Goal: Ask a question: Seek information or help from site administrators or community

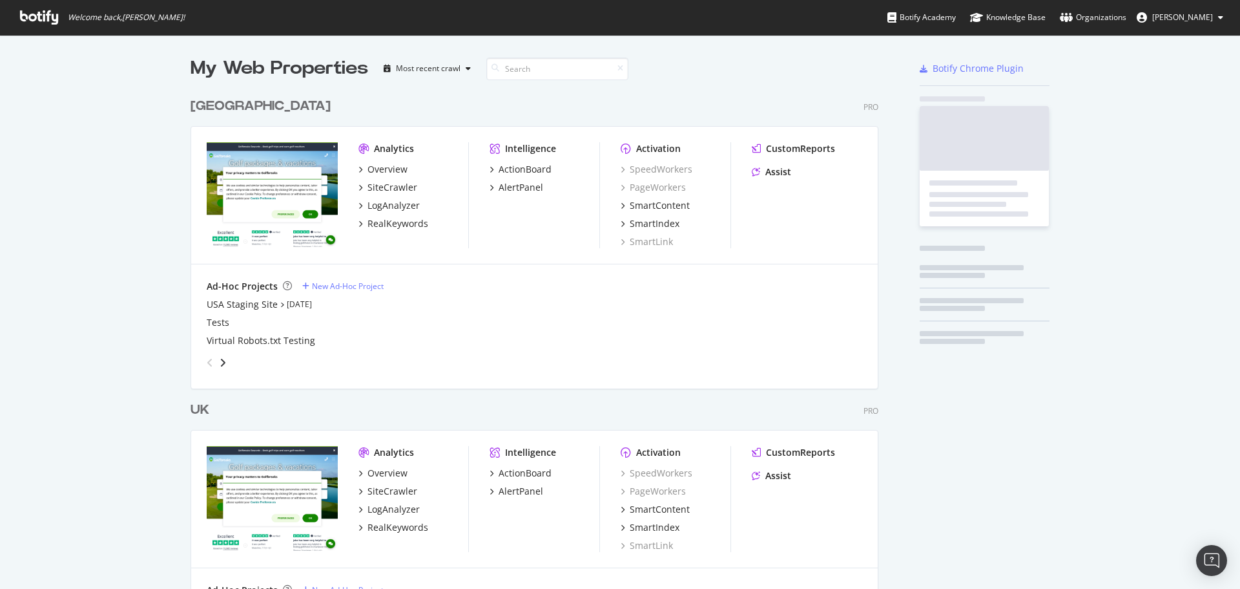
scroll to position [598, 689]
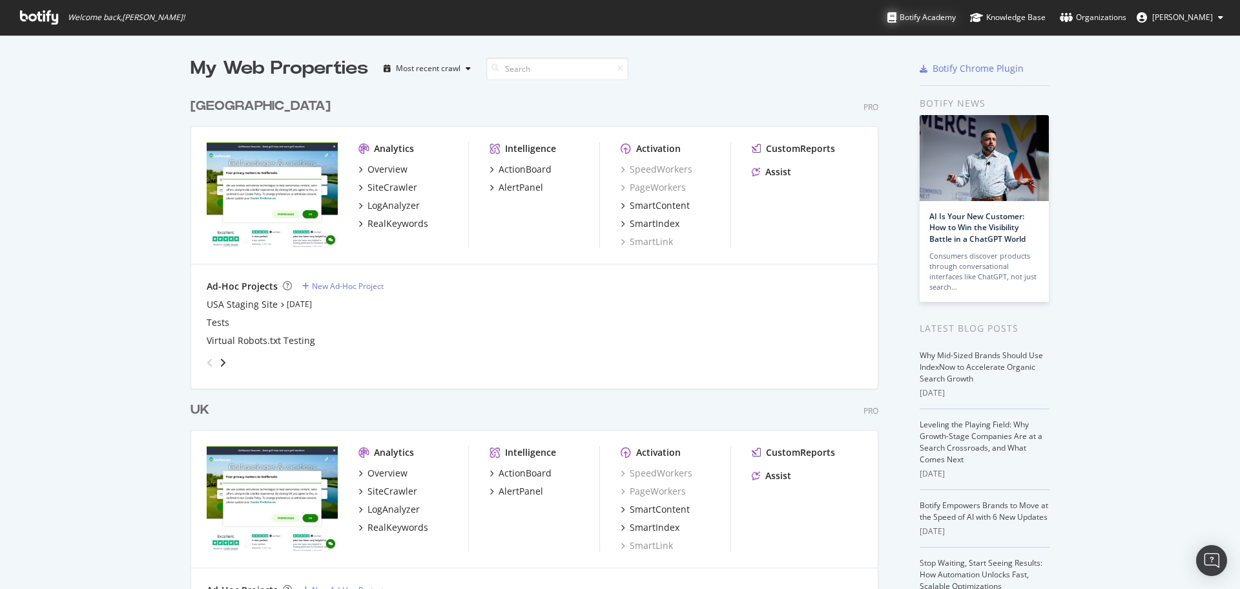
click at [952, 20] on div "Botify Academy" at bounding box center [922, 17] width 68 height 13
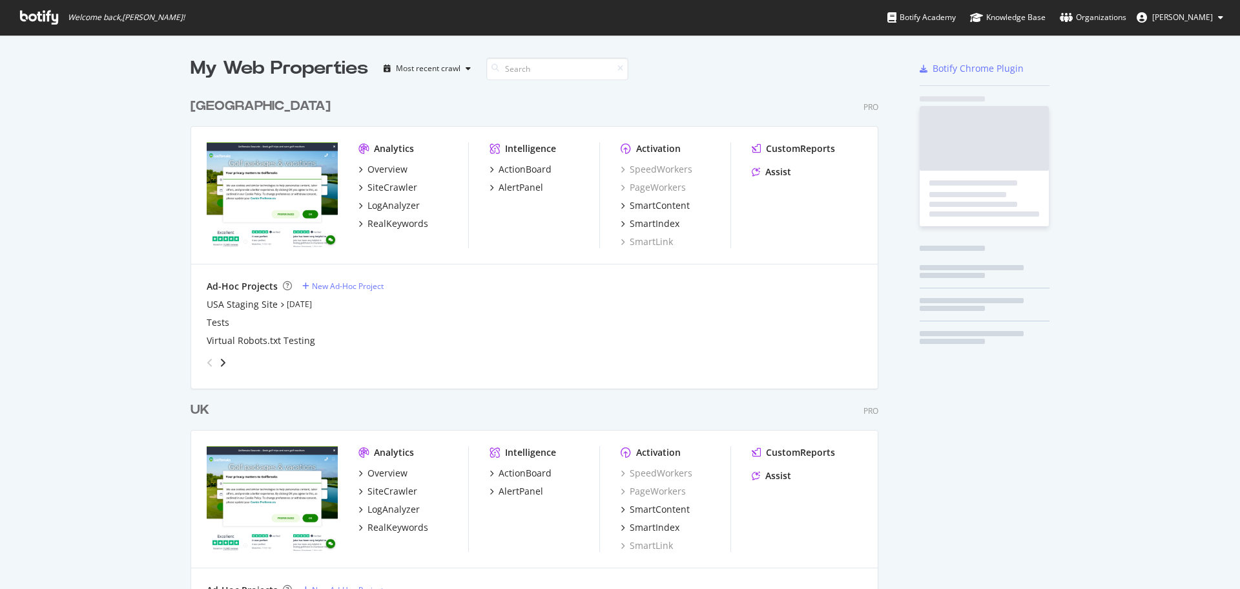
scroll to position [598, 689]
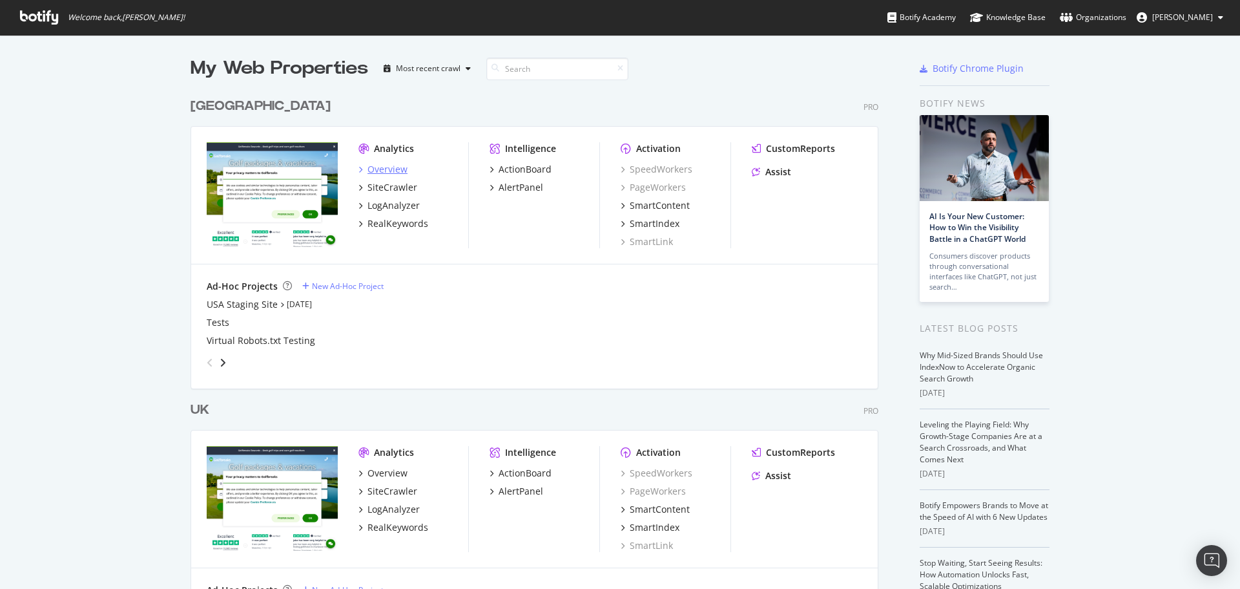
click at [384, 163] on div "Overview" at bounding box center [388, 169] width 40 height 13
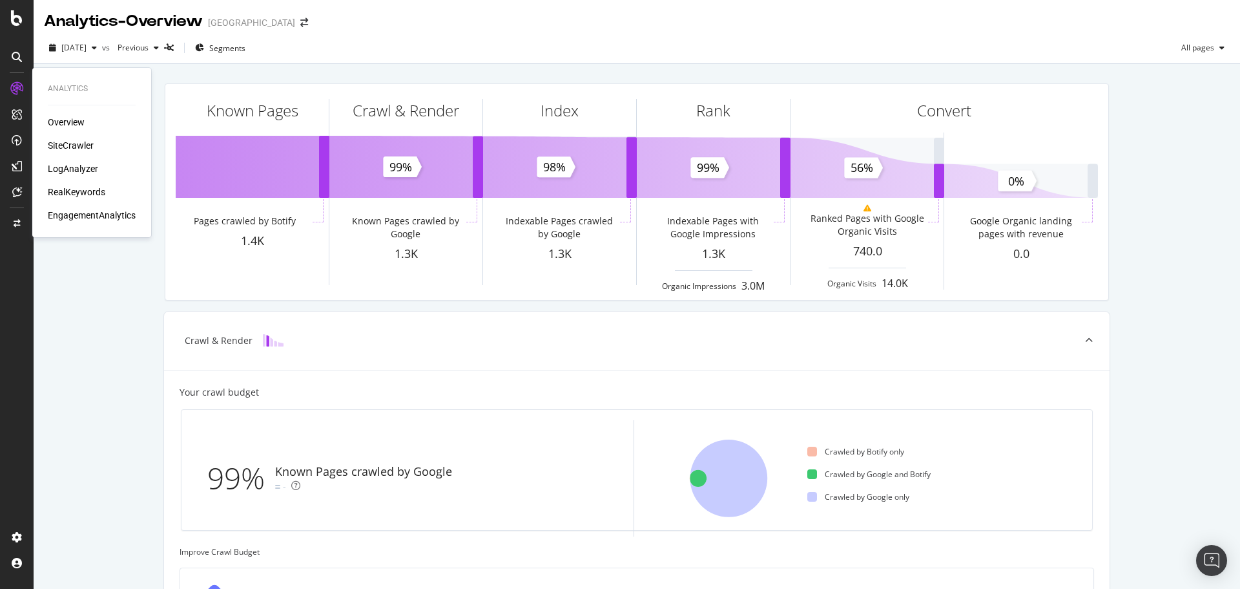
click at [80, 193] on div "RealKeywords" at bounding box center [77, 191] width 58 height 13
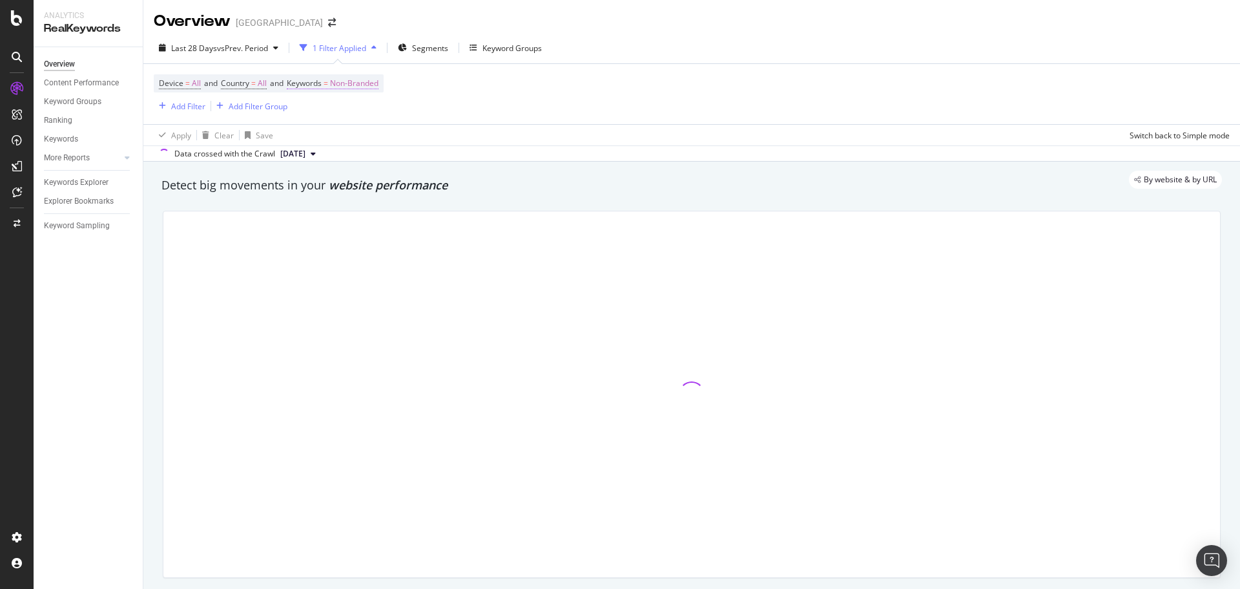
click at [355, 77] on span "Non-Branded" at bounding box center [354, 83] width 48 height 18
click at [357, 83] on div "Keywords" at bounding box center [376, 82] width 152 height 22
click at [356, 113] on span "Non-Branded" at bounding box center [333, 113] width 54 height 11
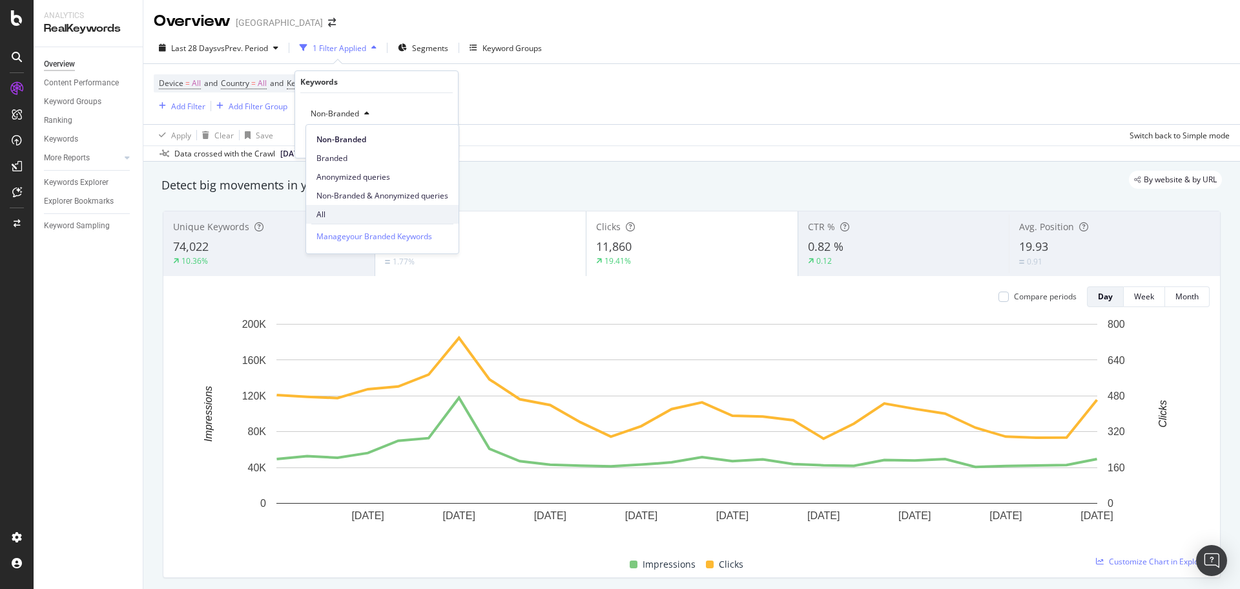
click at [339, 209] on span "All" at bounding box center [383, 215] width 132 height 12
click at [445, 137] on div "Apply" at bounding box center [438, 141] width 20 height 11
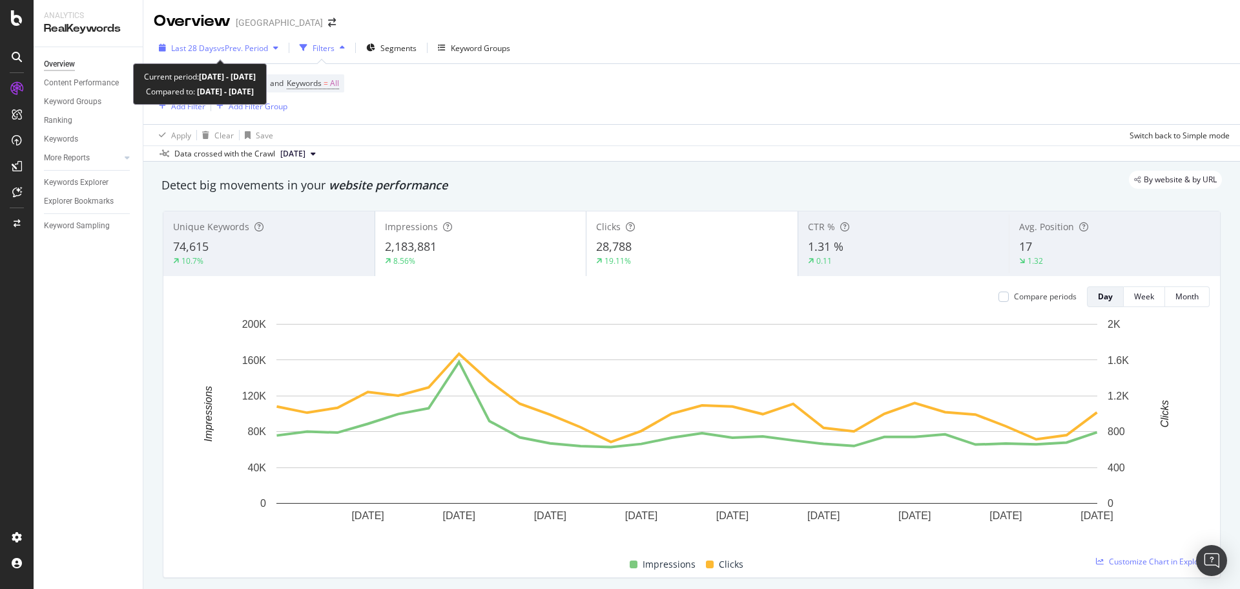
click at [220, 52] on span "vs Prev. Period" at bounding box center [242, 48] width 51 height 11
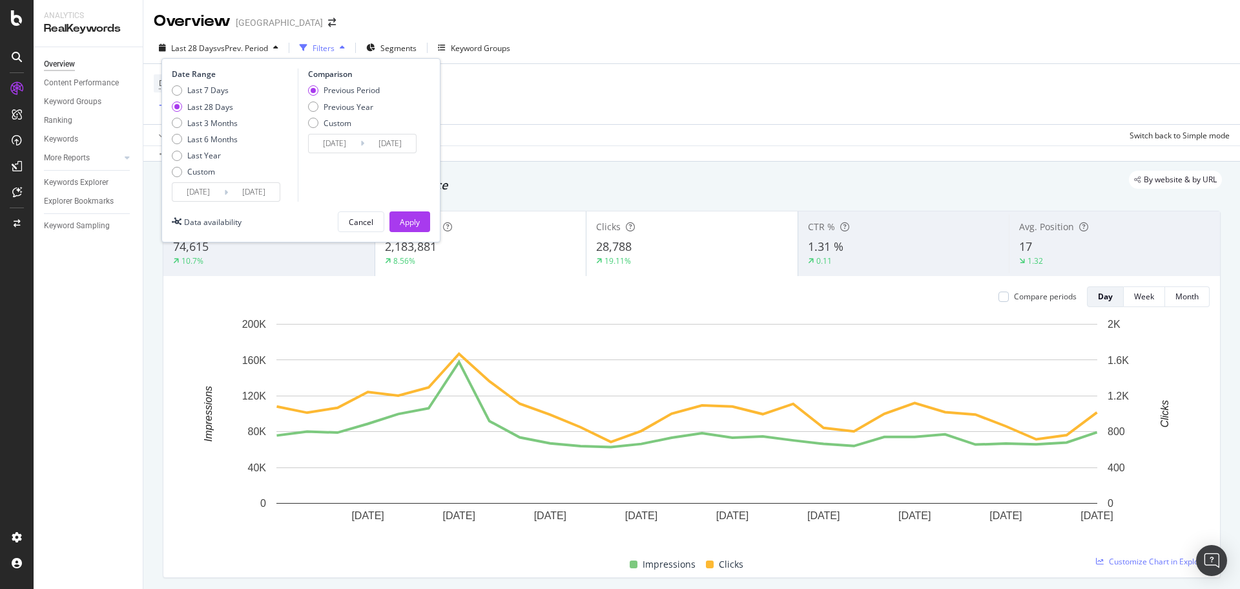
click at [194, 194] on input "2025/07/14" at bounding box center [199, 192] width 52 height 18
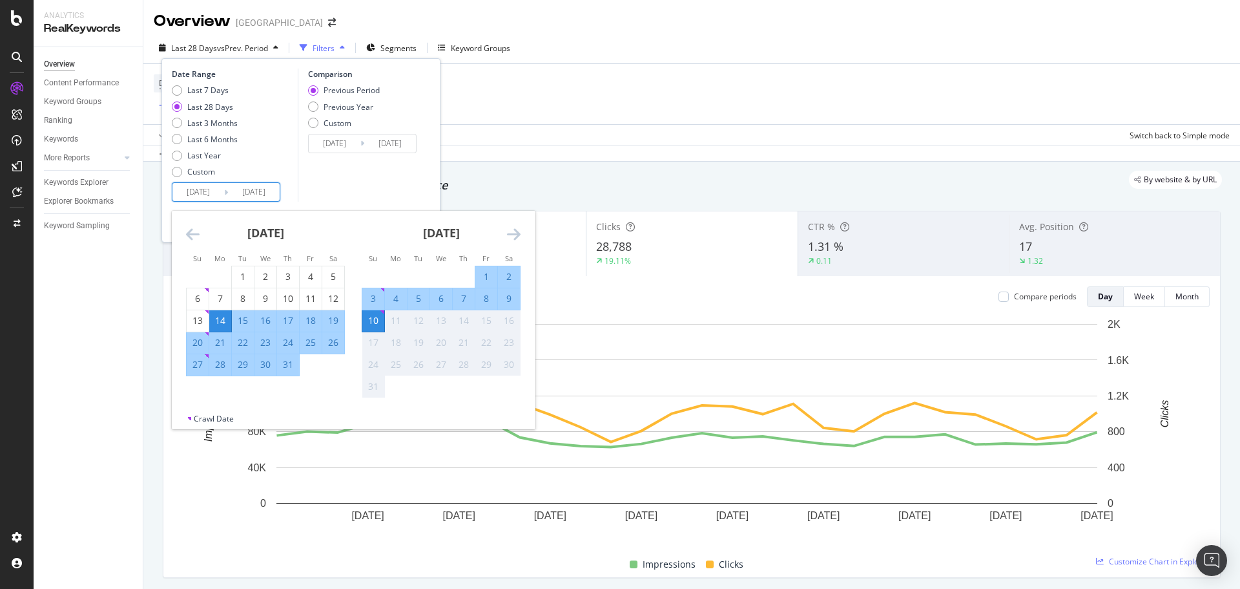
click at [191, 234] on icon "Move backward to switch to the previous month." at bounding box center [193, 234] width 14 height 16
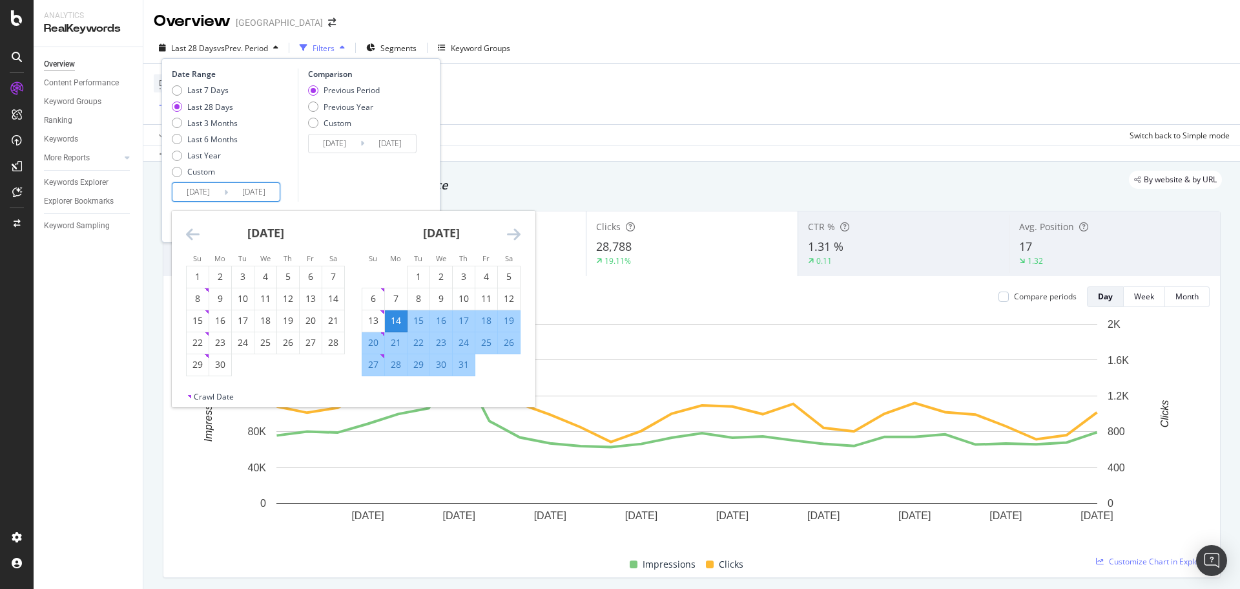
click at [508, 226] on icon "Move forward to switch to the next month." at bounding box center [514, 234] width 14 height 16
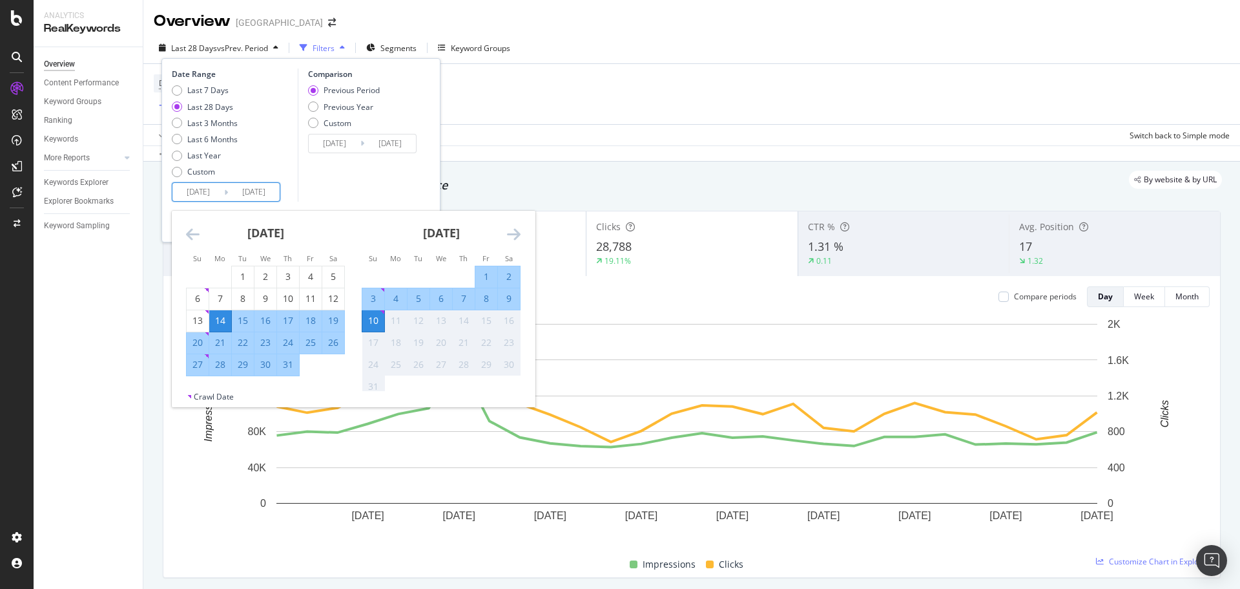
click at [180, 232] on div "July 2025 1 2 3 4 5 6 7 8 9 10 11 12 13 14 15 16 17 18 19 20 21 22 23 24 25 26 …" at bounding box center [266, 293] width 176 height 165
click at [183, 233] on div "July 2025 1 2 3 4 5 6 7 8 9 10 11 12 13 14 15 16 17 18 19 20 21 22 23 24 25 26 …" at bounding box center [266, 293] width 176 height 165
click at [195, 238] on icon "Move backward to switch to the previous month." at bounding box center [193, 234] width 14 height 16
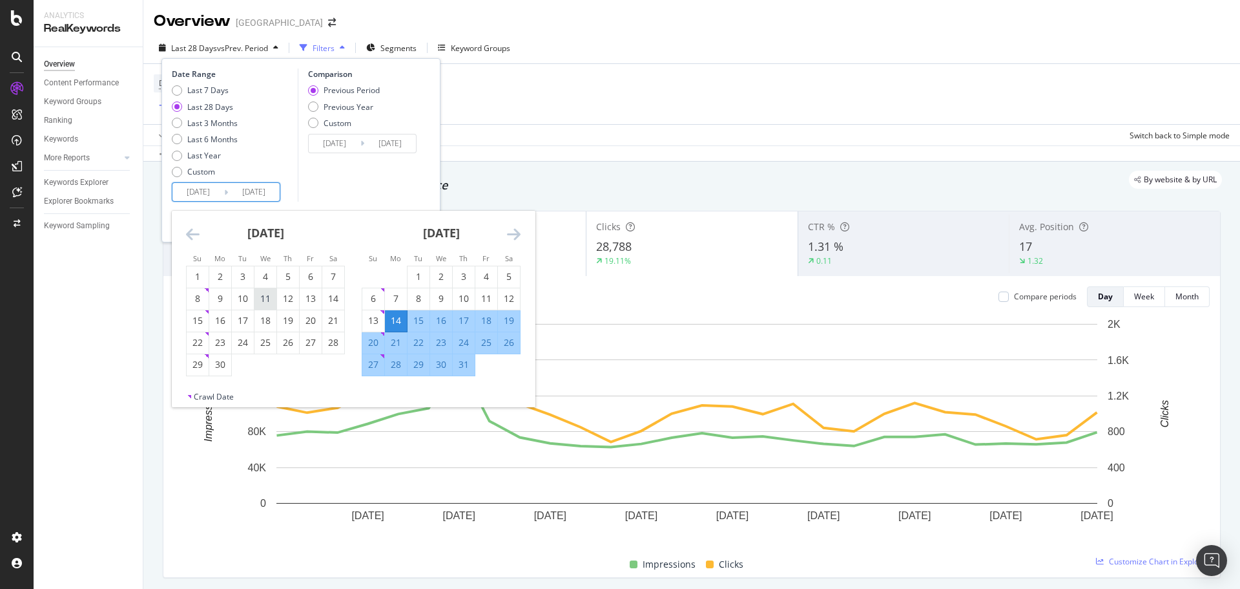
click at [267, 298] on div "11" at bounding box center [266, 298] width 22 height 13
type input "2025/06/11"
type input "2025/04/11"
type input "2025/06/10"
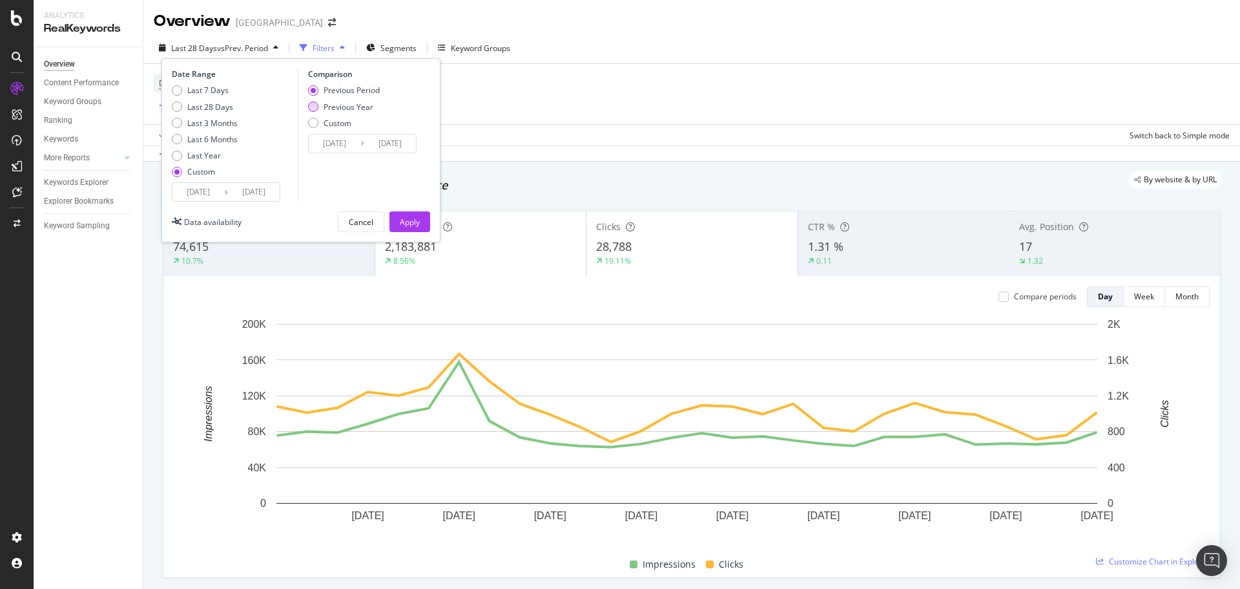
click at [353, 109] on div "Previous Year" at bounding box center [349, 106] width 50 height 11
type input "2024/06/12"
type input "2024/08/11"
click at [410, 220] on div "Apply" at bounding box center [410, 221] width 20 height 11
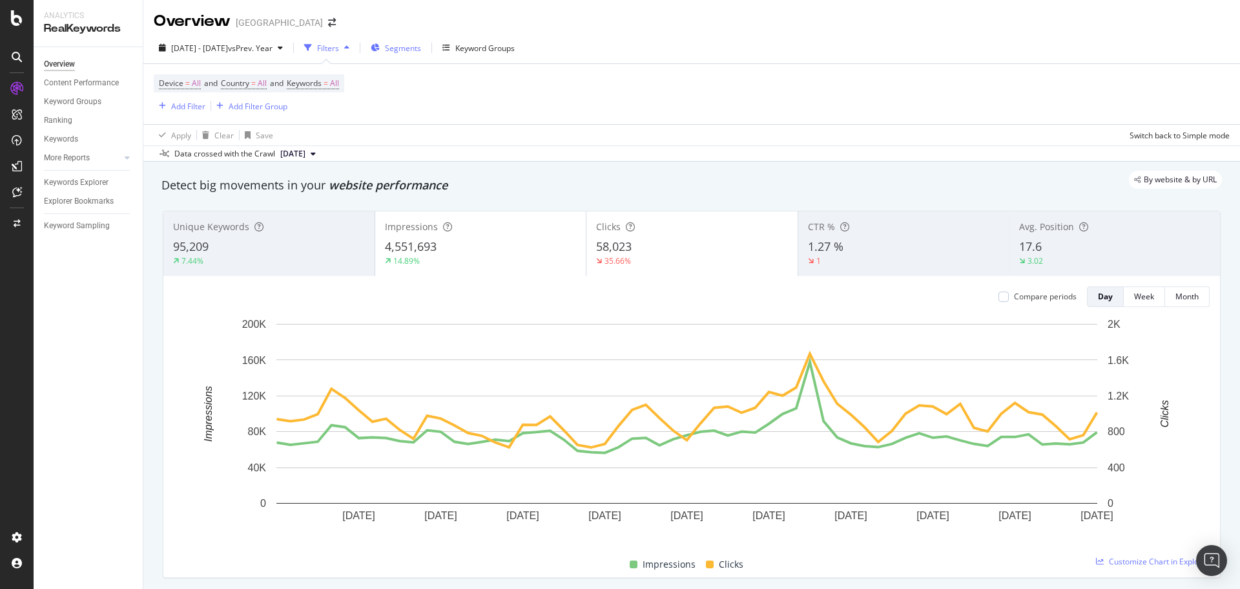
click at [421, 53] on span "Segments" at bounding box center [403, 48] width 36 height 11
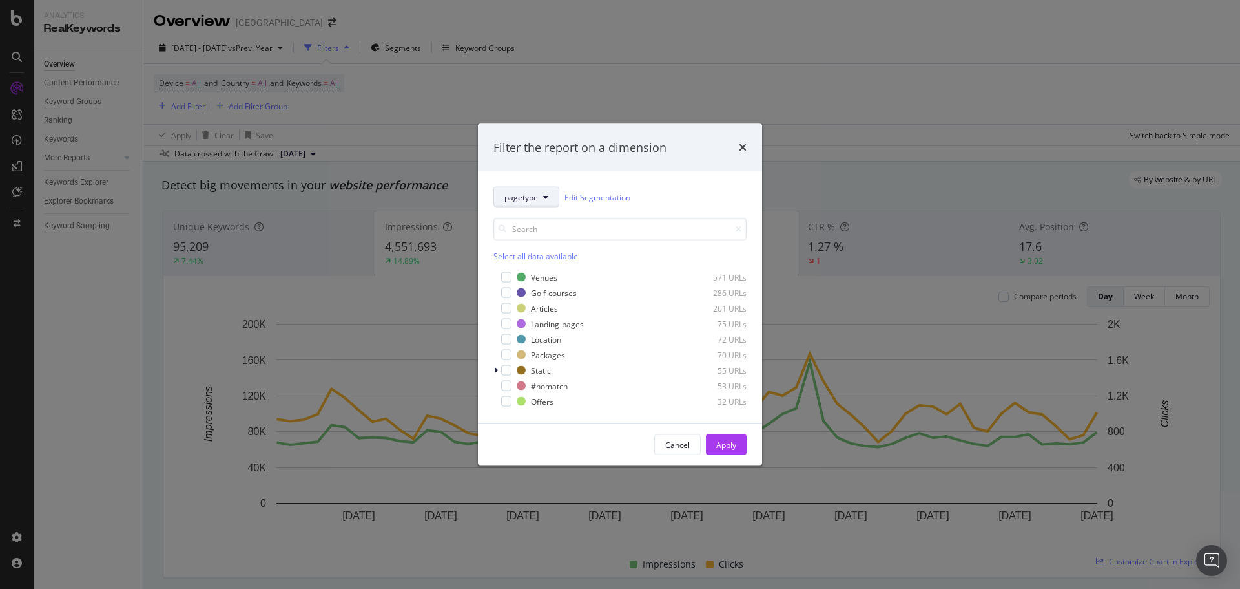
click at [516, 191] on button "pagetype" at bounding box center [527, 197] width 66 height 21
click at [533, 196] on span "pagetype" at bounding box center [522, 196] width 34 height 11
click at [691, 442] on button "Cancel" at bounding box center [677, 444] width 47 height 21
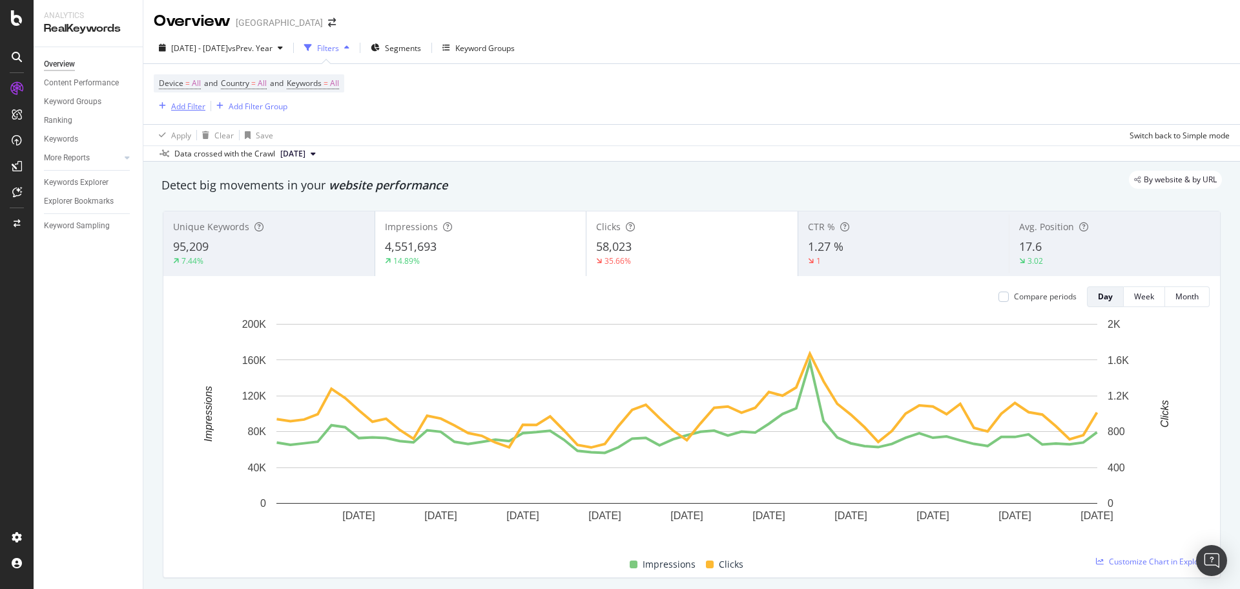
click at [169, 110] on div "button" at bounding box center [162, 106] width 17 height 8
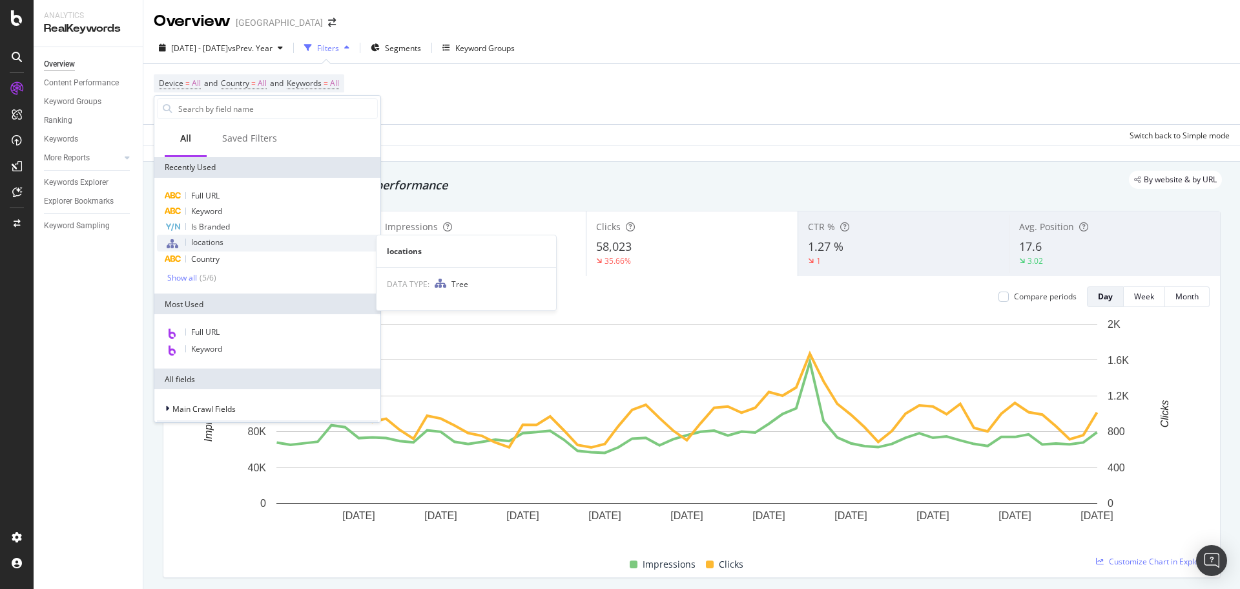
click at [225, 246] on div "locations" at bounding box center [267, 243] width 221 height 17
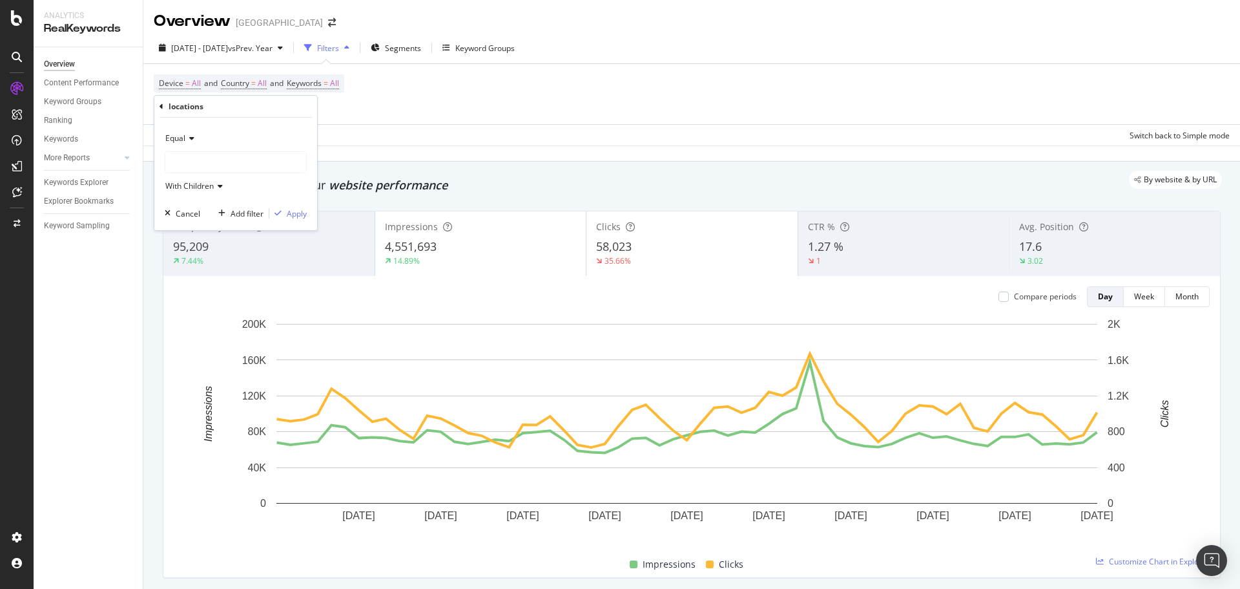
click at [209, 162] on div at bounding box center [235, 162] width 141 height 21
click at [173, 188] on icon at bounding box center [174, 187] width 5 height 8
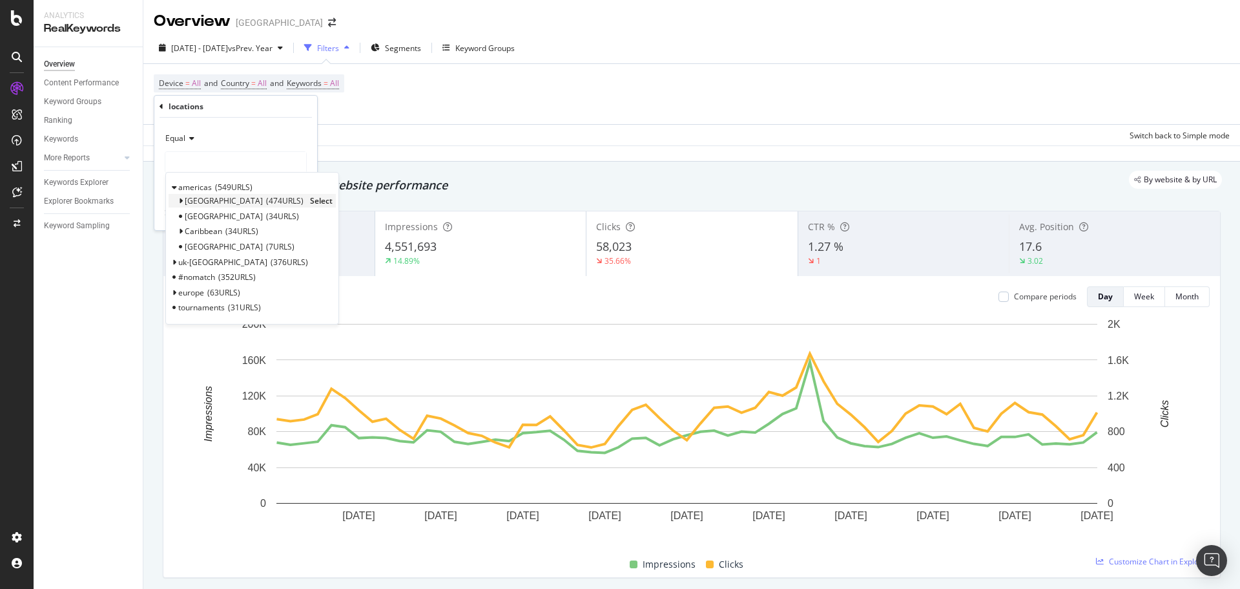
click at [182, 203] on icon at bounding box center [180, 201] width 5 height 8
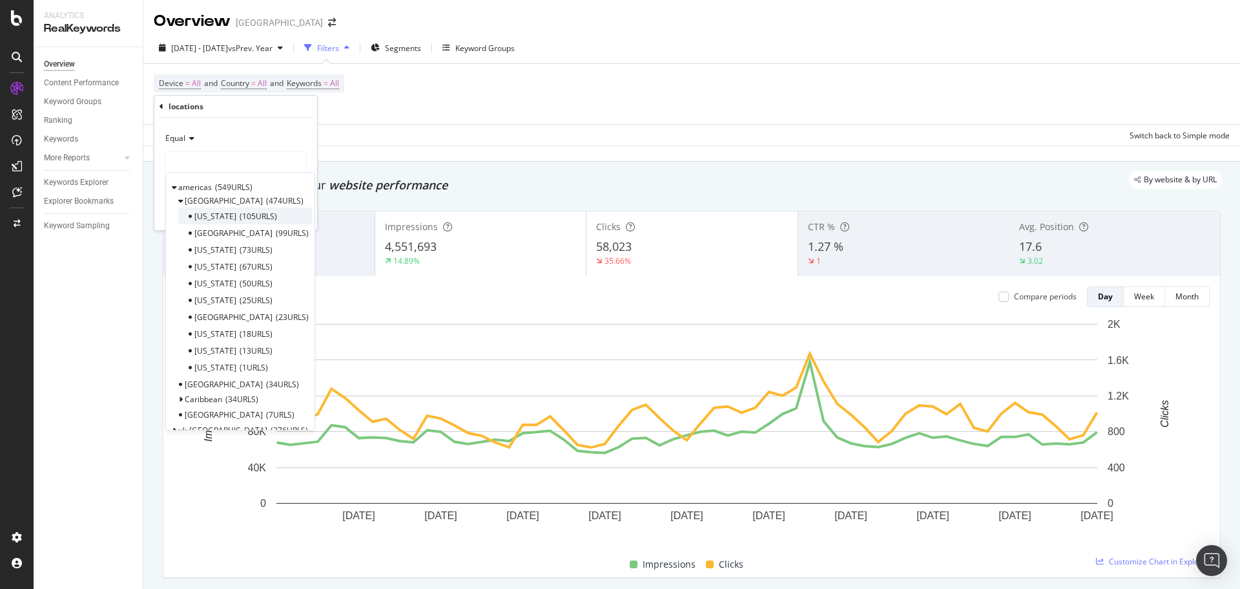
click at [240, 218] on span "105 URLS" at bounding box center [258, 216] width 37 height 11
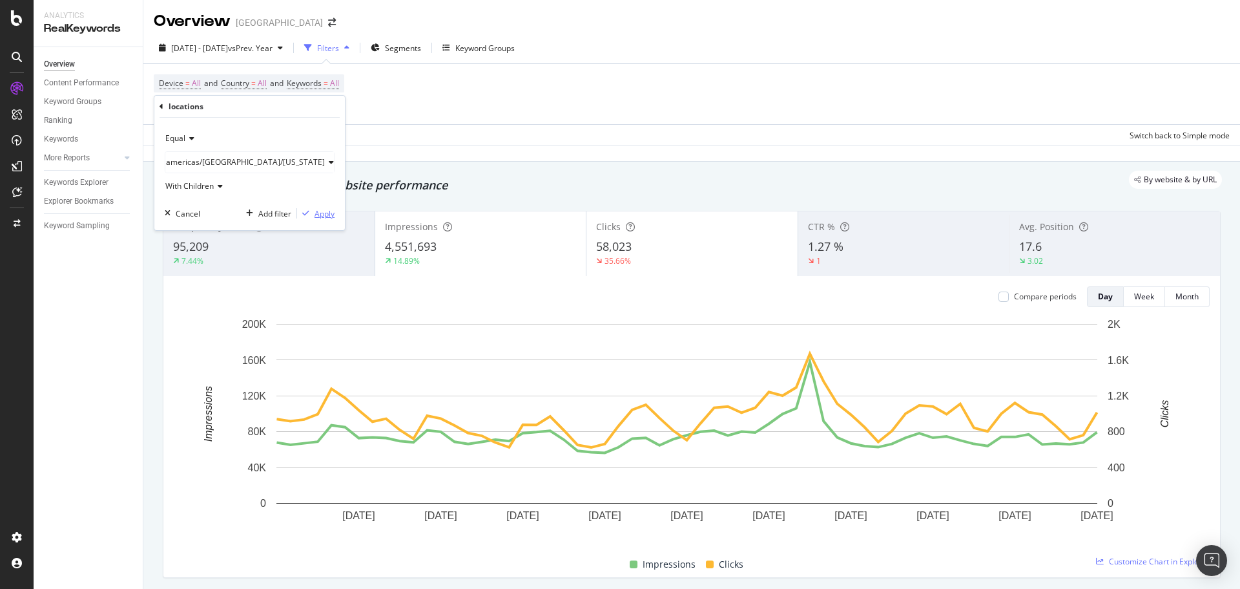
click at [315, 213] on div "Apply" at bounding box center [325, 213] width 20 height 11
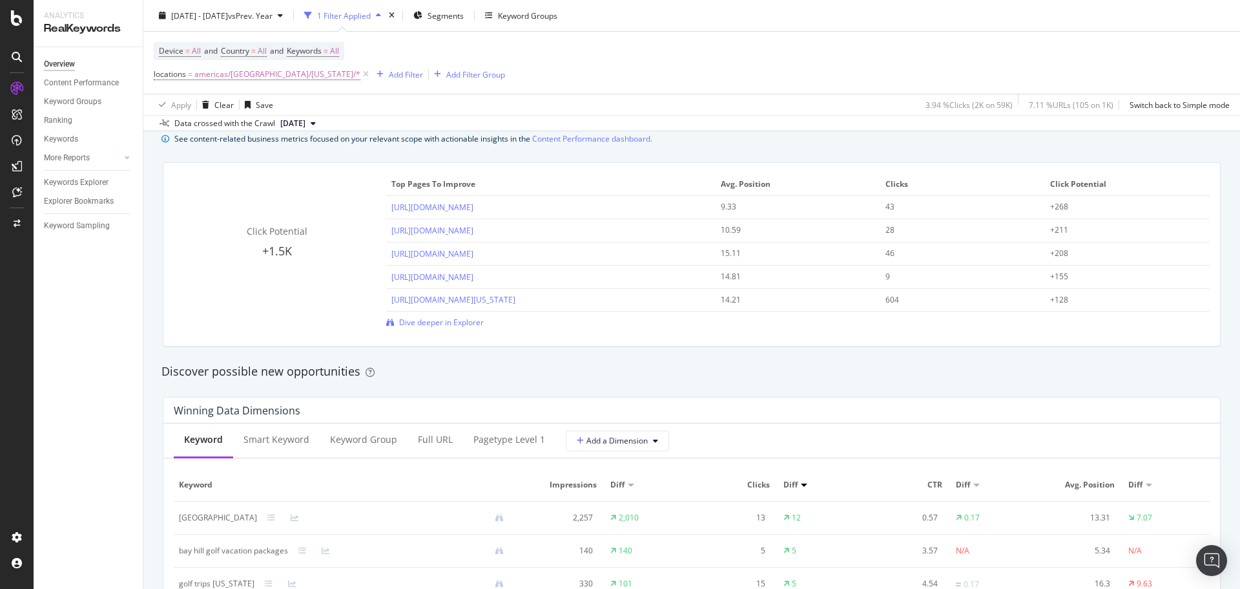
scroll to position [840, 0]
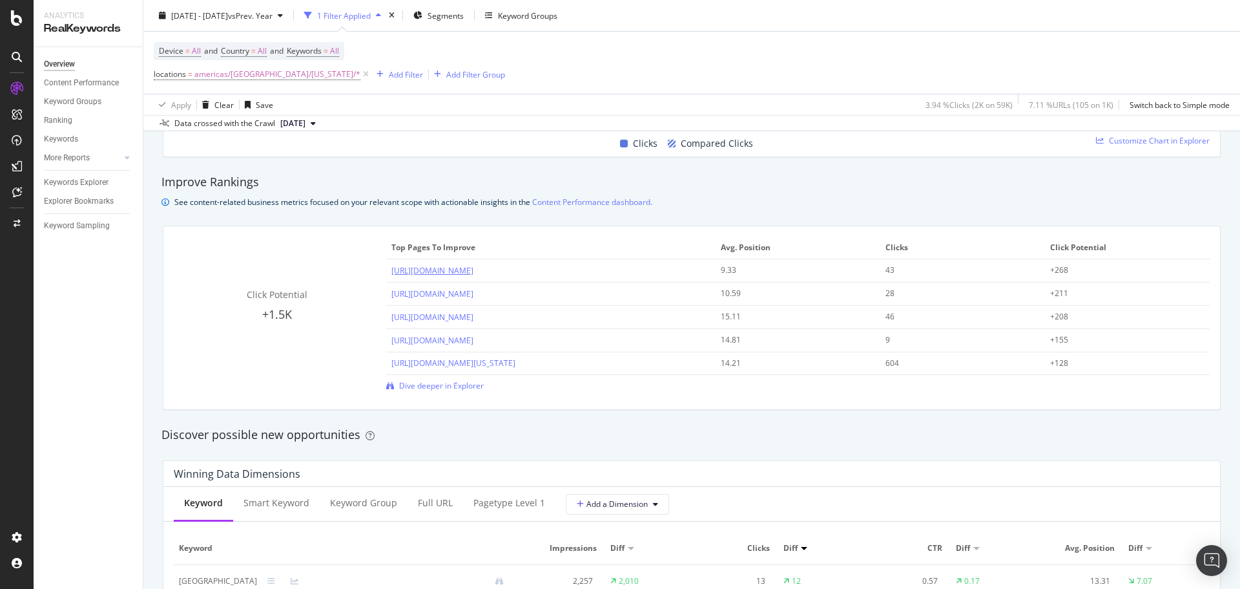
click at [474, 271] on link "https://www.golfbreaks.com/en-us/vacations/naples/" at bounding box center [433, 270] width 82 height 11
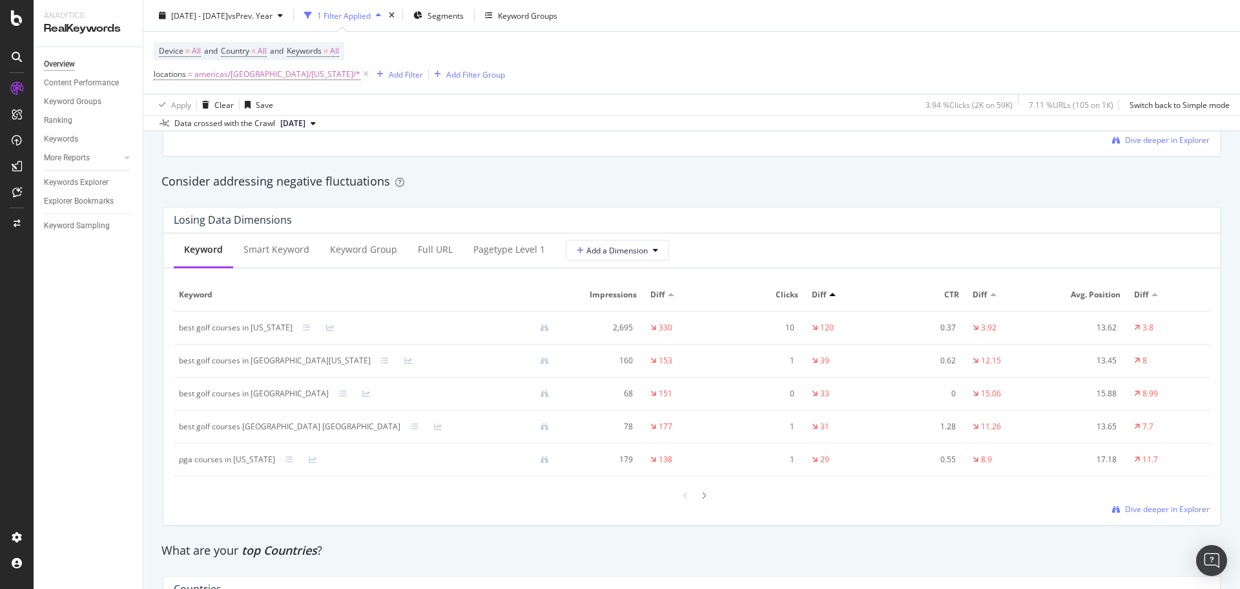
scroll to position [1486, 0]
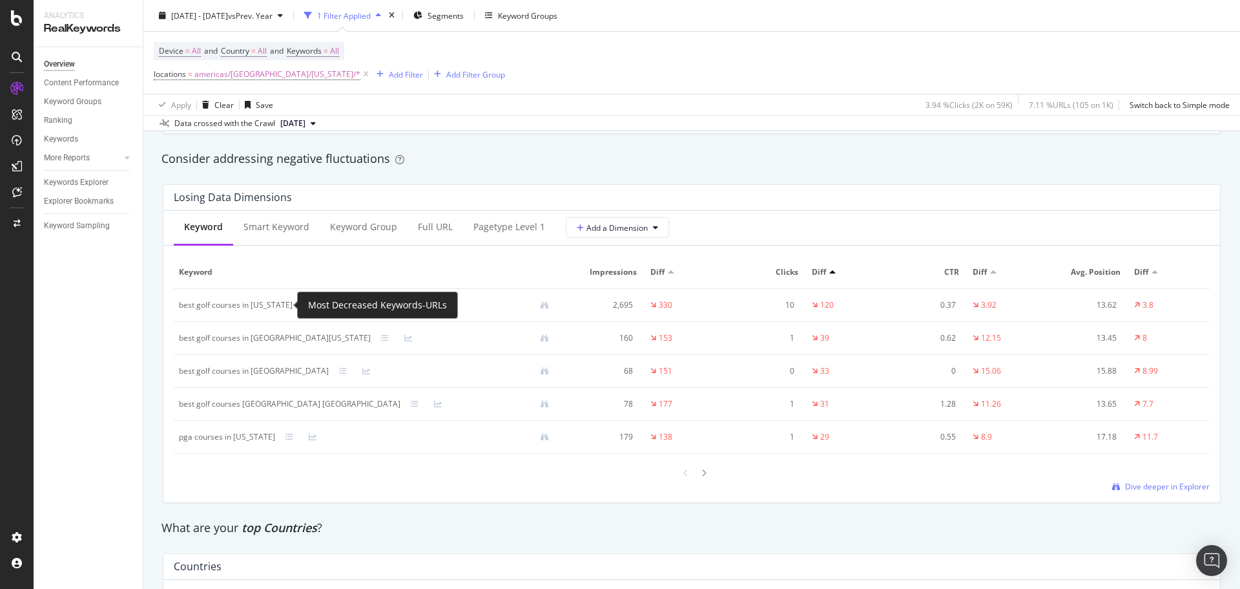
click at [303, 307] on icon at bounding box center [307, 305] width 8 height 8
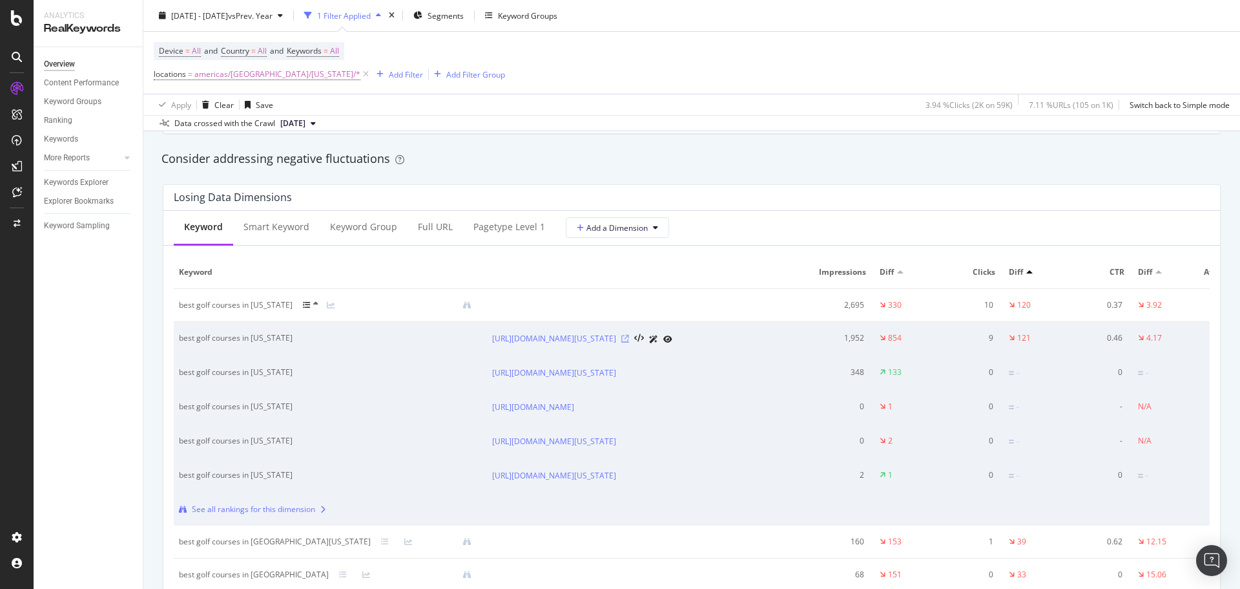
click at [629, 342] on icon at bounding box center [626, 339] width 8 height 8
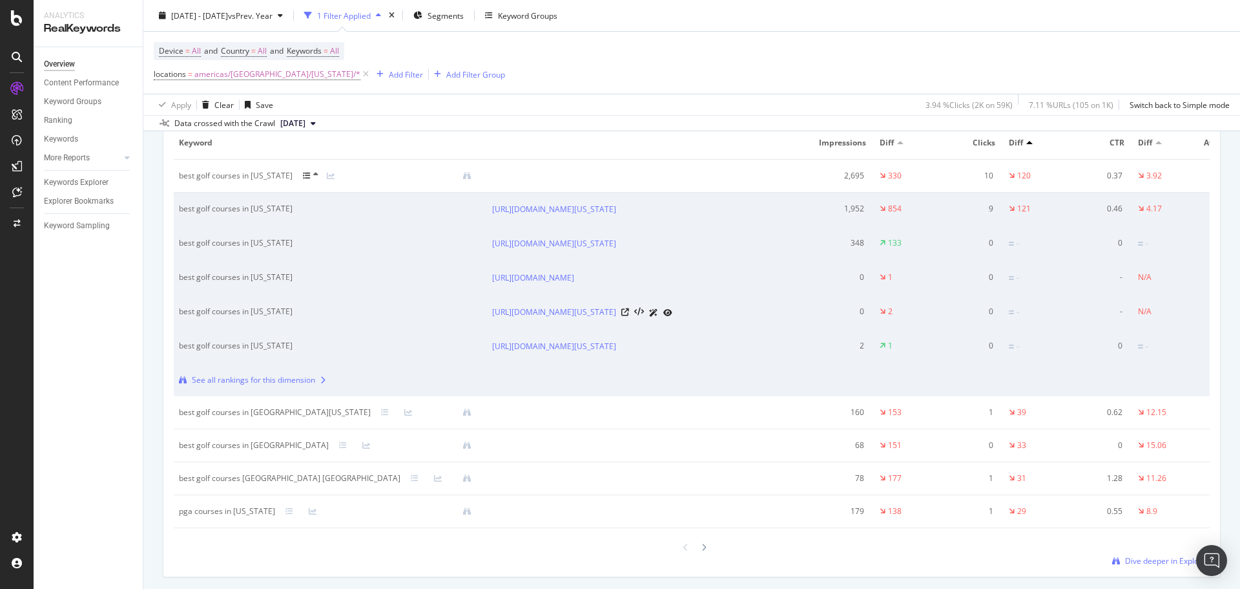
scroll to position [1680, 0]
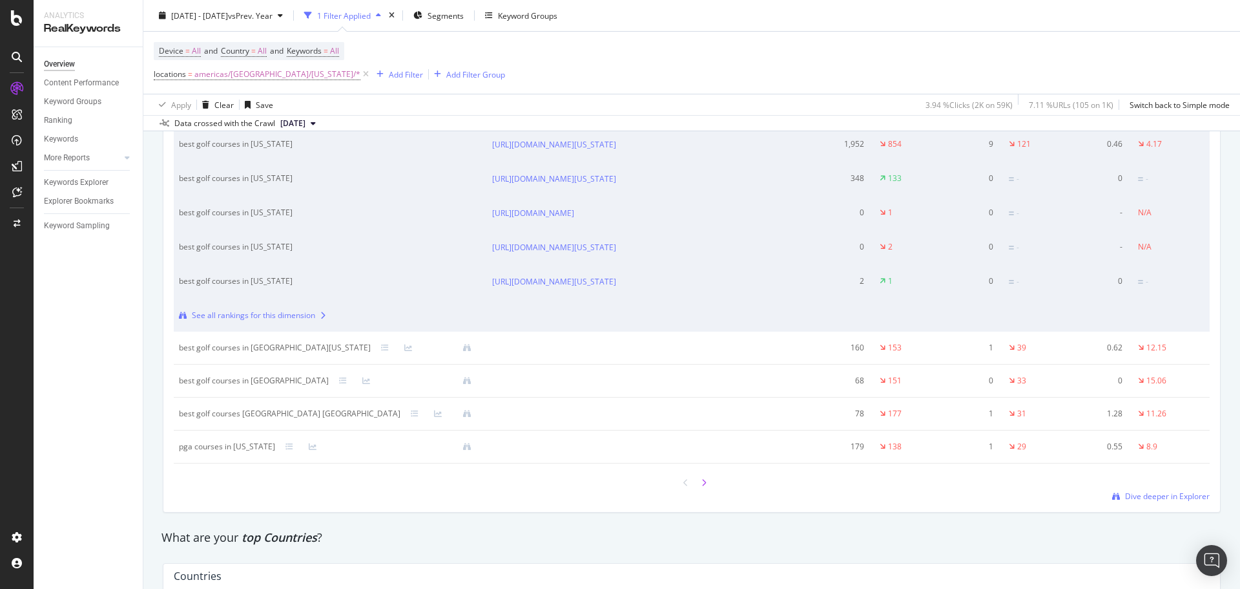
click at [702, 491] on div at bounding box center [704, 482] width 12 height 17
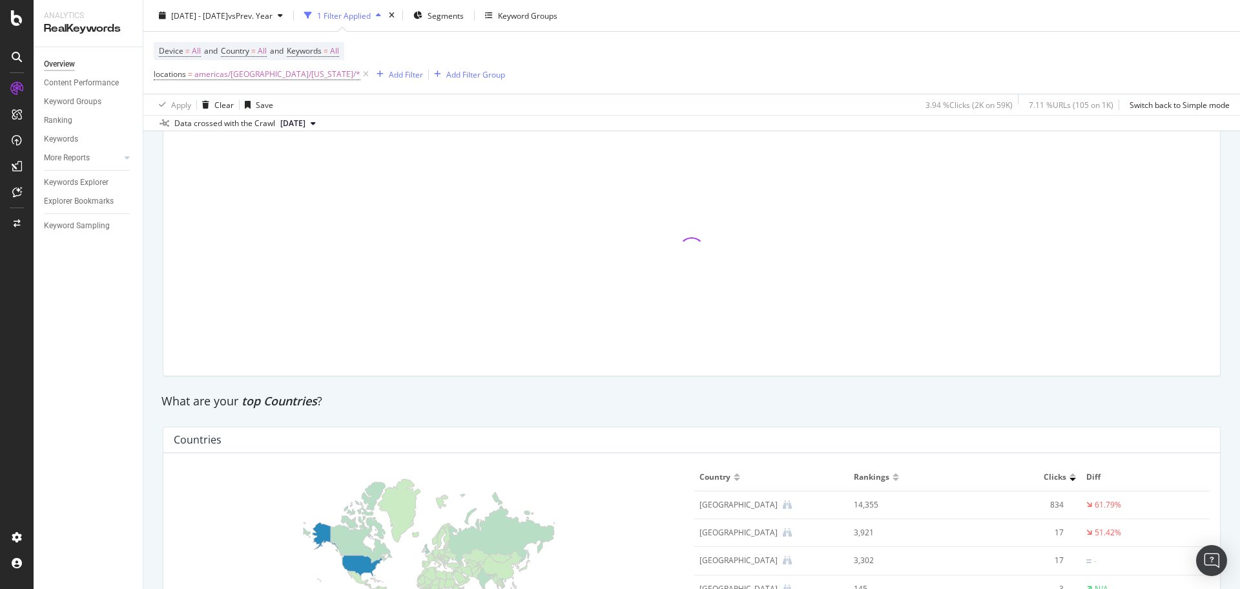
scroll to position [1551, 0]
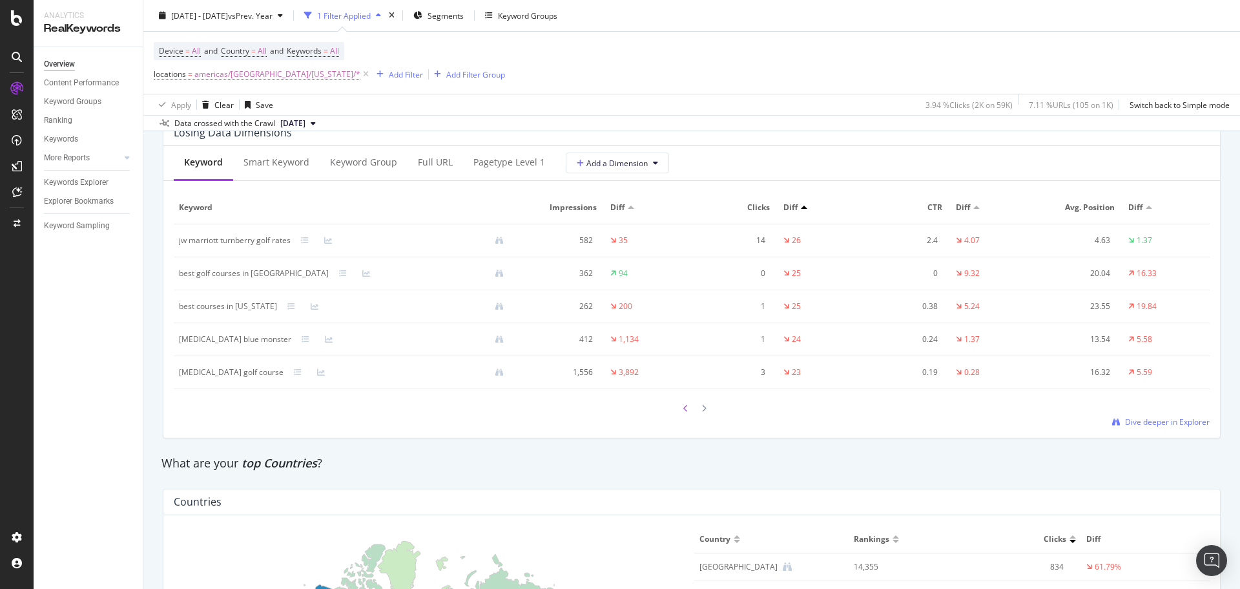
click at [686, 407] on div at bounding box center [686, 407] width 12 height 17
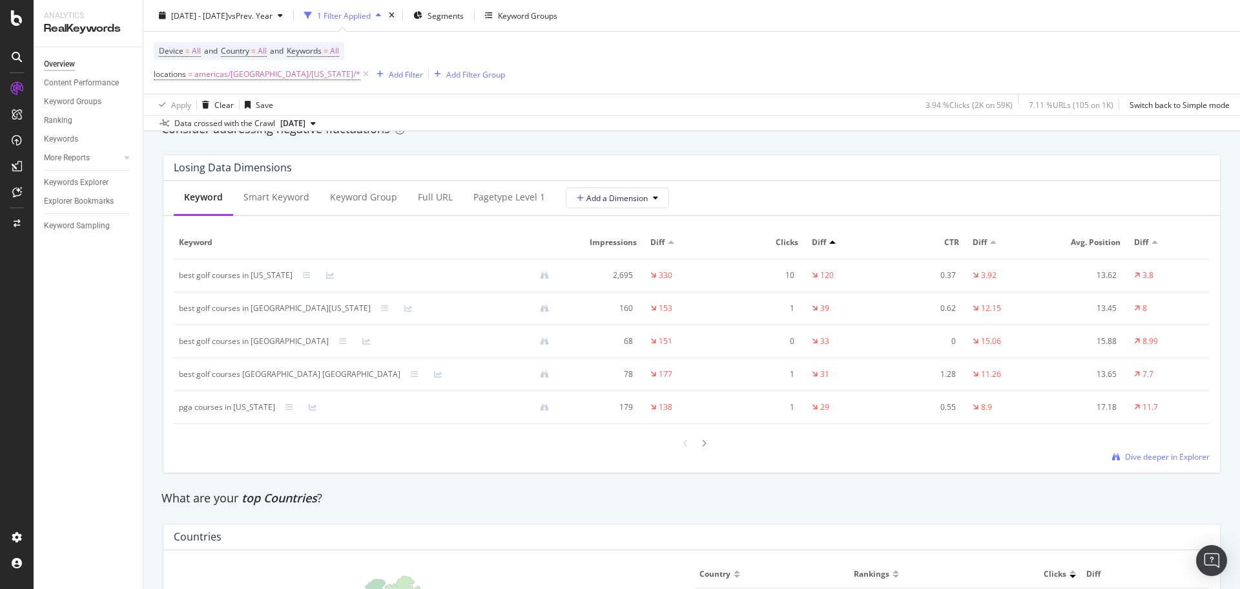
scroll to position [1486, 0]
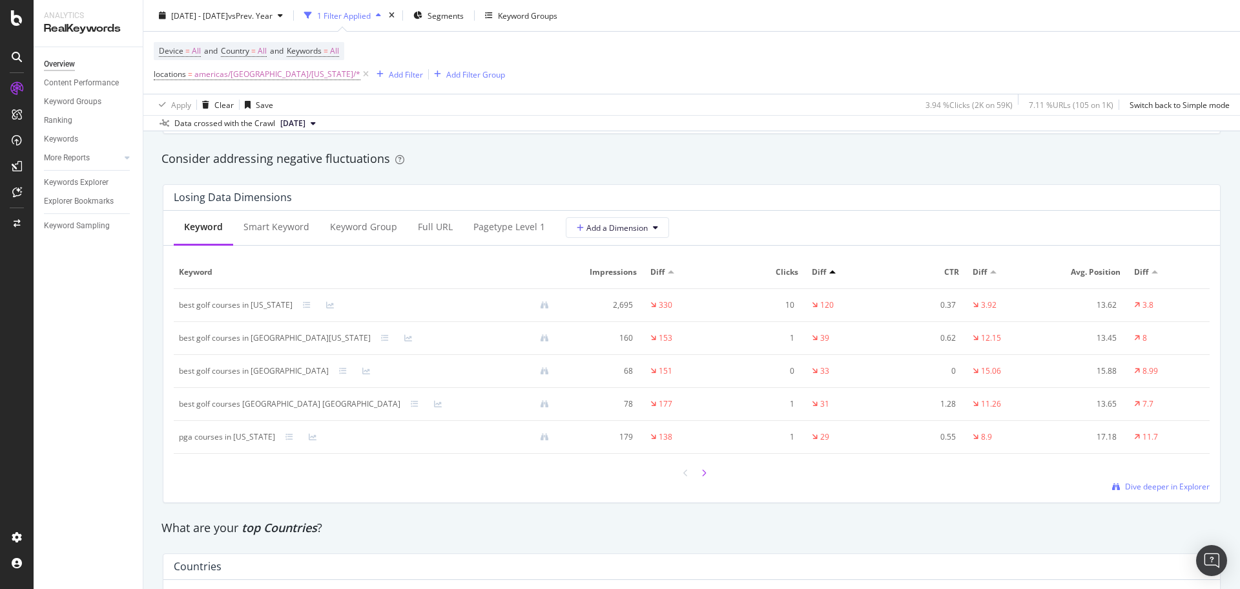
click at [698, 473] on div at bounding box center [704, 472] width 12 height 17
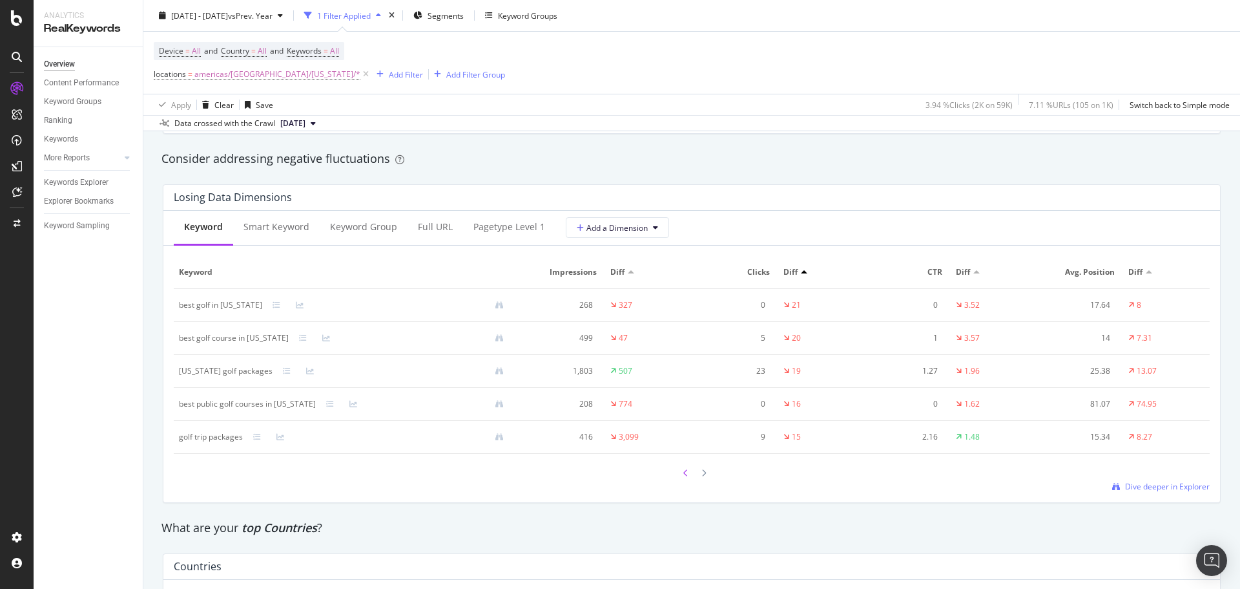
click at [684, 476] on icon at bounding box center [686, 473] width 5 height 8
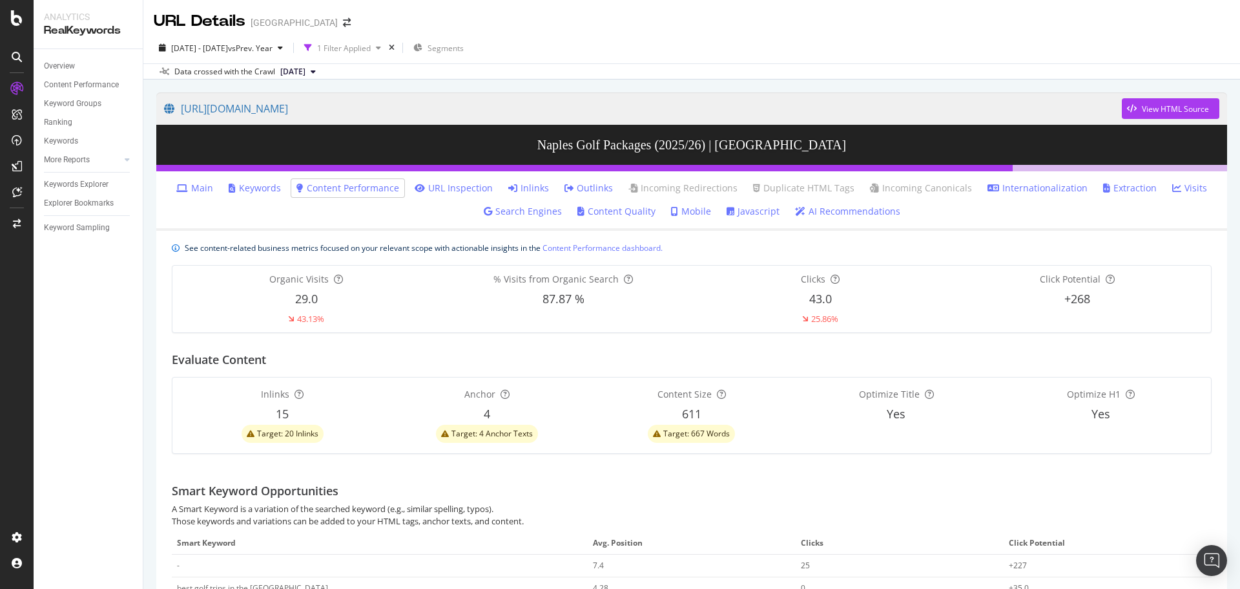
click at [270, 192] on link "Keywords" at bounding box center [255, 188] width 52 height 13
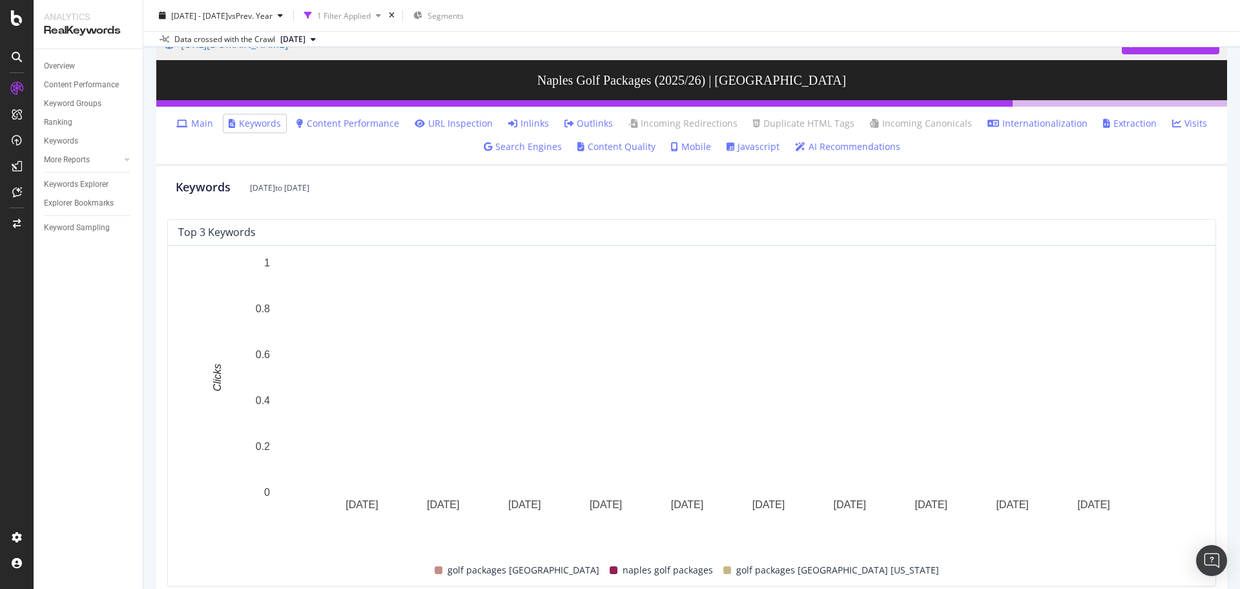
scroll to position [323, 0]
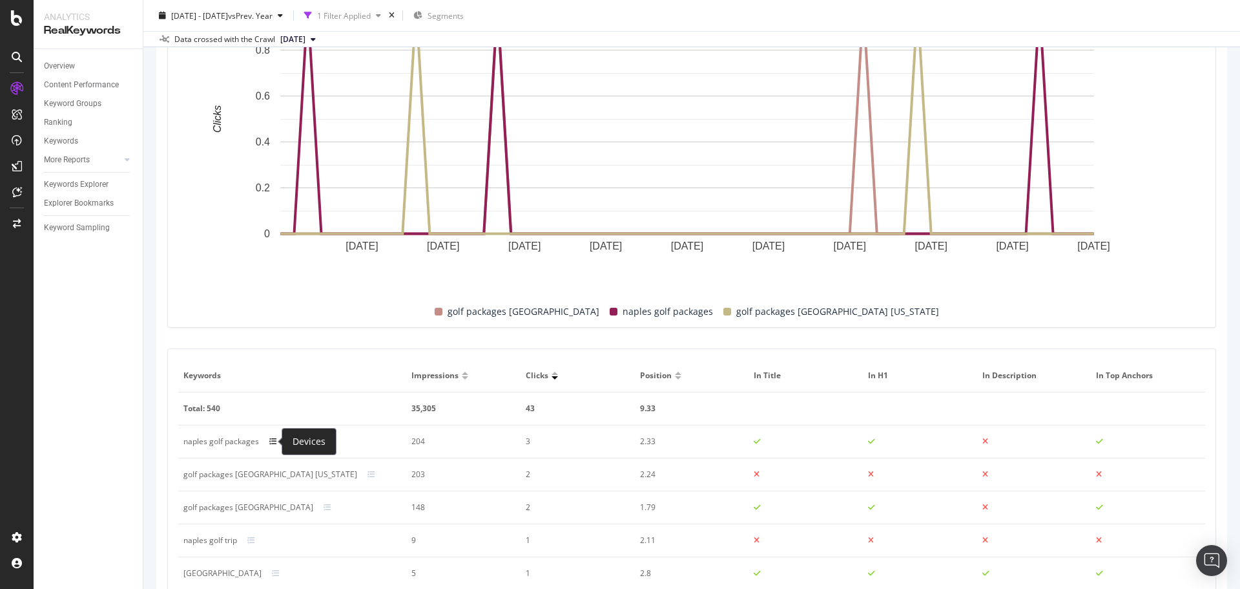
click at [269, 440] on icon at bounding box center [273, 441] width 8 height 8
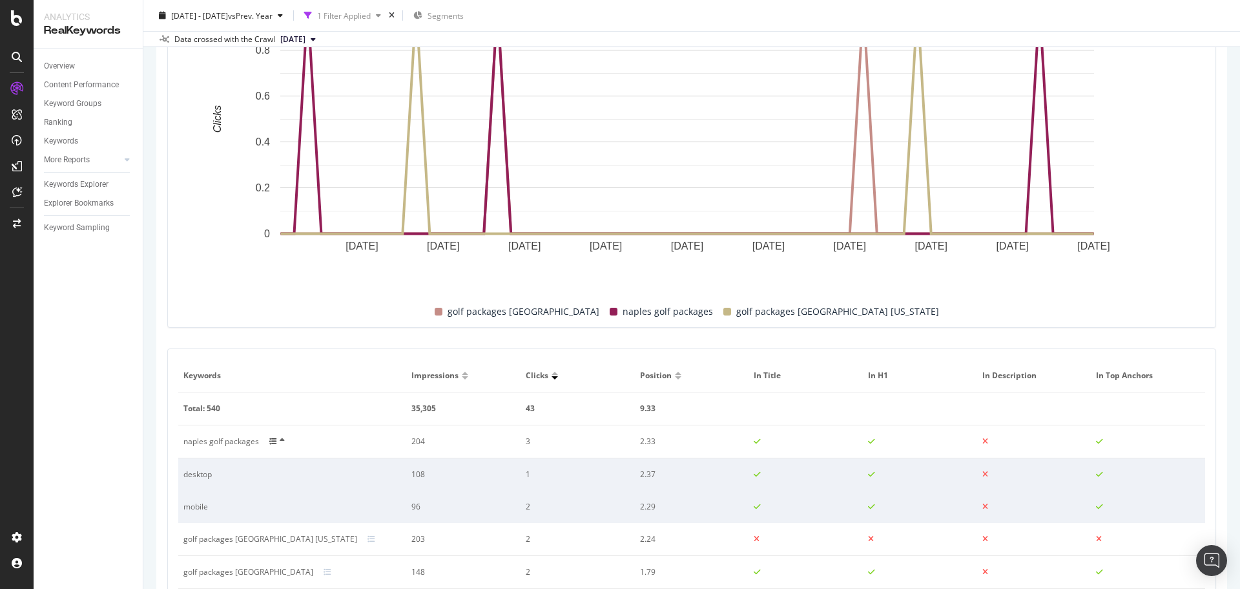
click at [220, 445] on div "naples golf packages" at bounding box center [221, 441] width 76 height 12
click at [220, 443] on div "naples golf packages" at bounding box center [221, 441] width 76 height 12
copy div "naples golf packages"
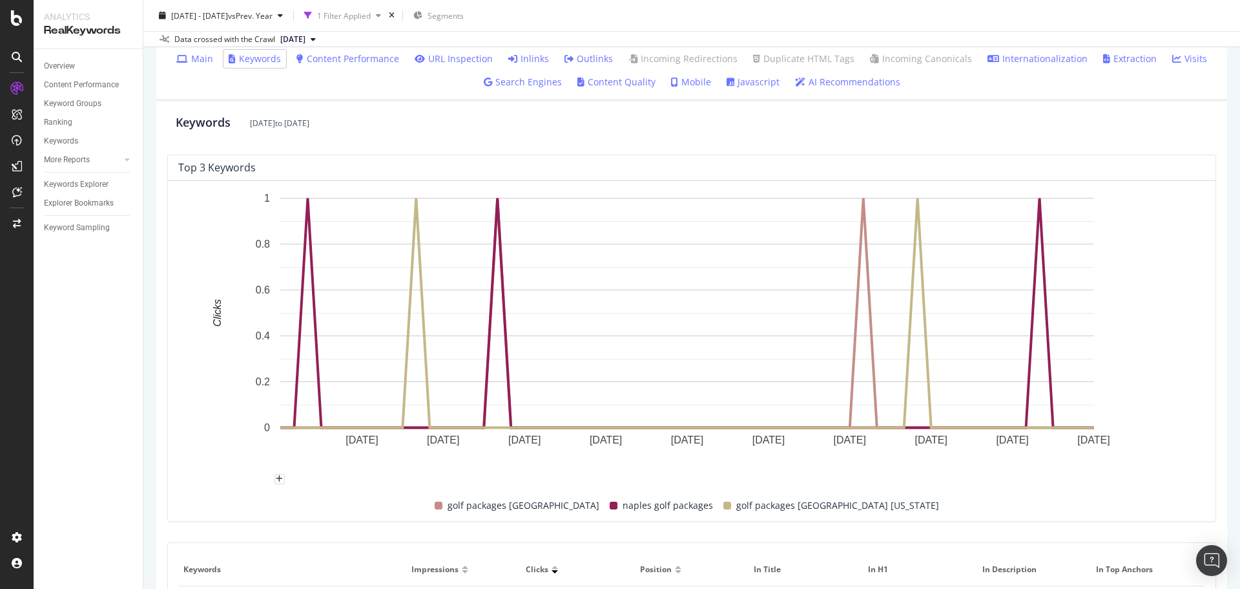
scroll to position [0, 0]
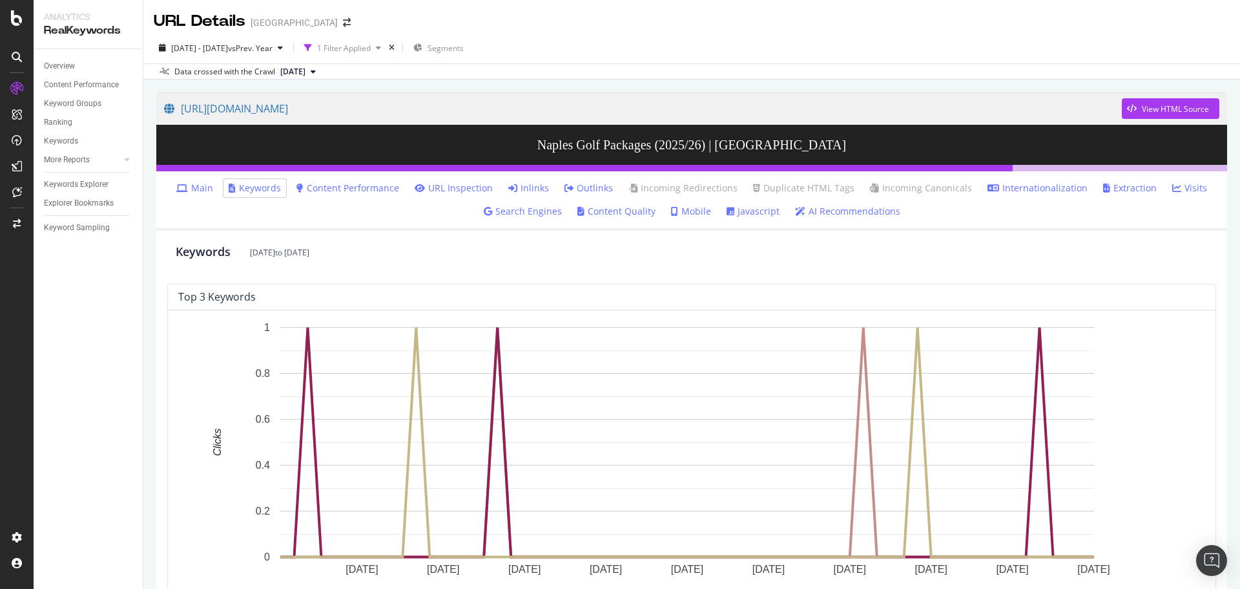
click at [206, 191] on link "Main" at bounding box center [194, 188] width 37 height 13
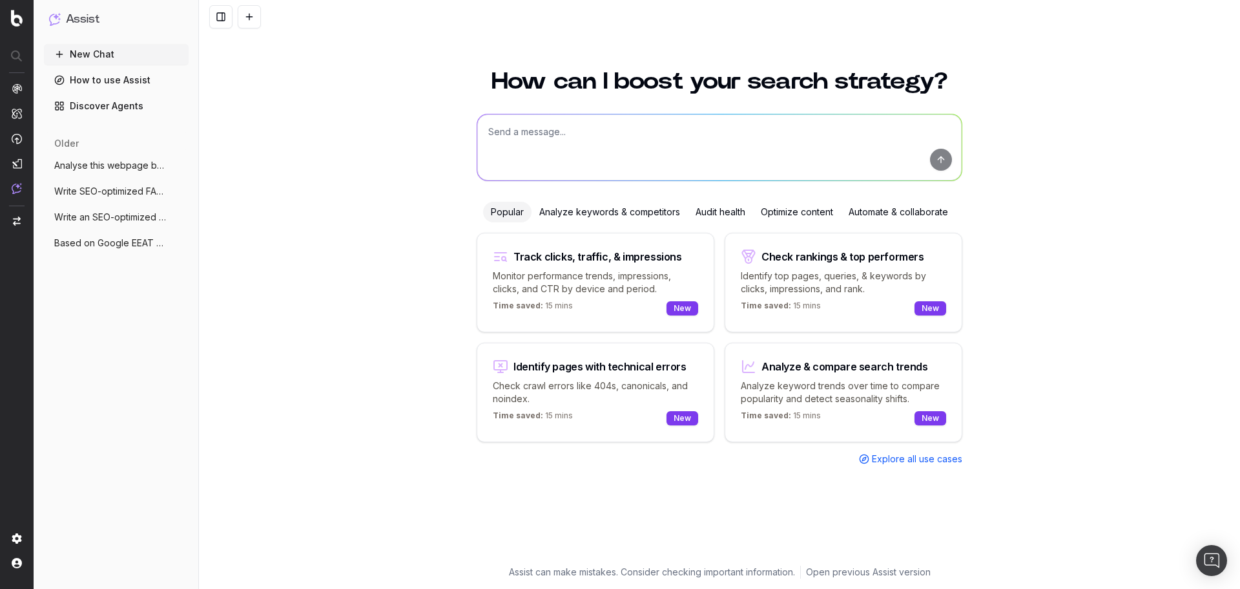
click at [629, 139] on textarea at bounding box center [719, 147] width 485 height 66
click at [722, 125] on textarea "Identify pages under the url structure" at bounding box center [719, 147] width 485 height 66
paste textarea "[URL][DOMAIN_NAME]"
type textarea "Identify pages under the url structure [URL][DOMAIN_NAME] that receive no organ…"
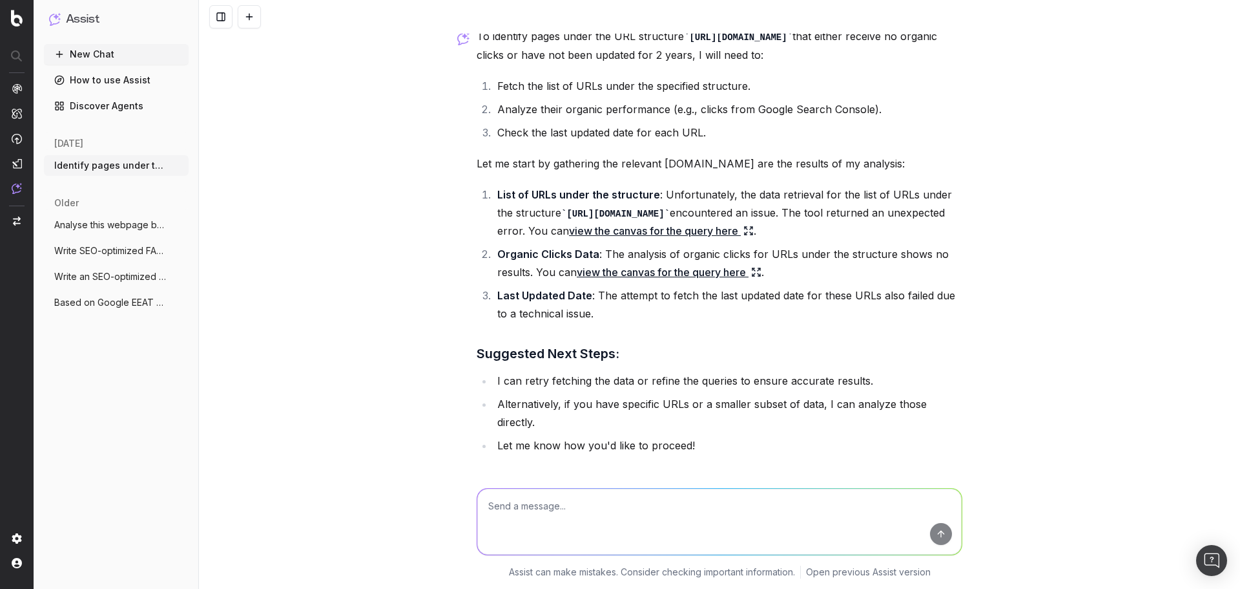
scroll to position [118, 0]
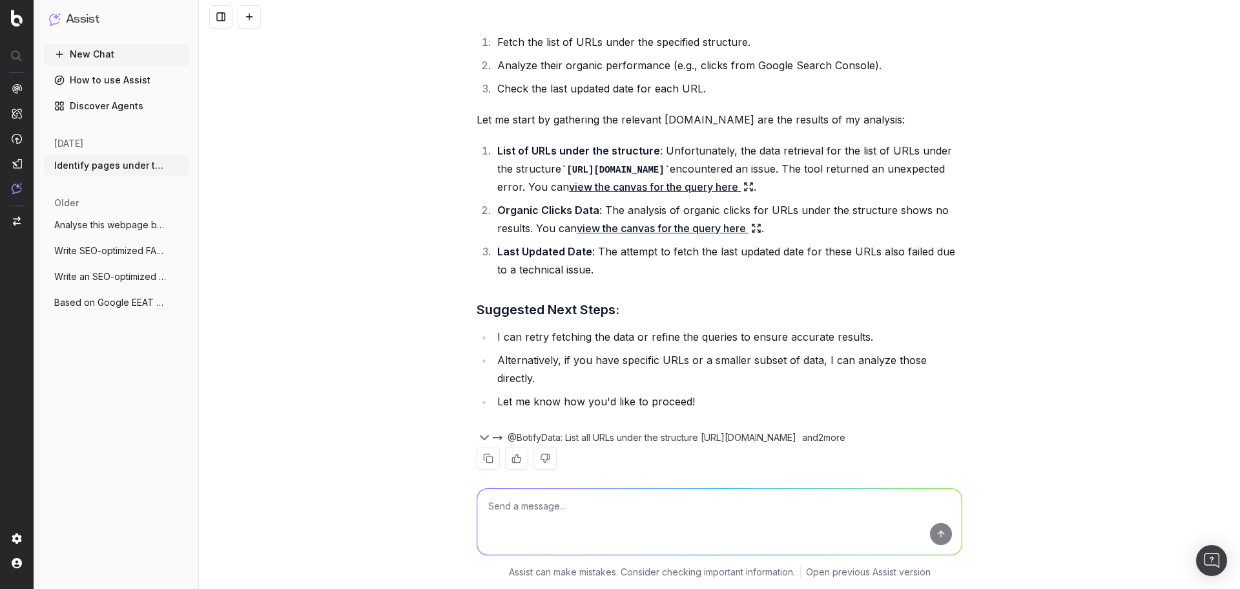
click at [481, 430] on icon "button" at bounding box center [485, 438] width 16 height 16
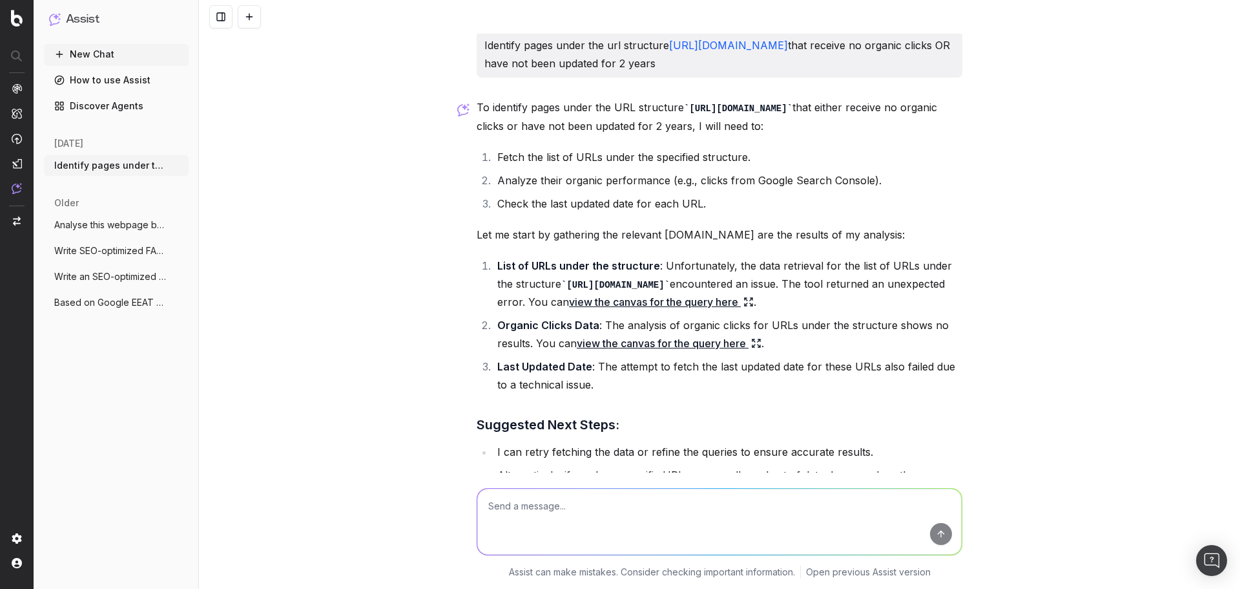
scroll to position [0, 0]
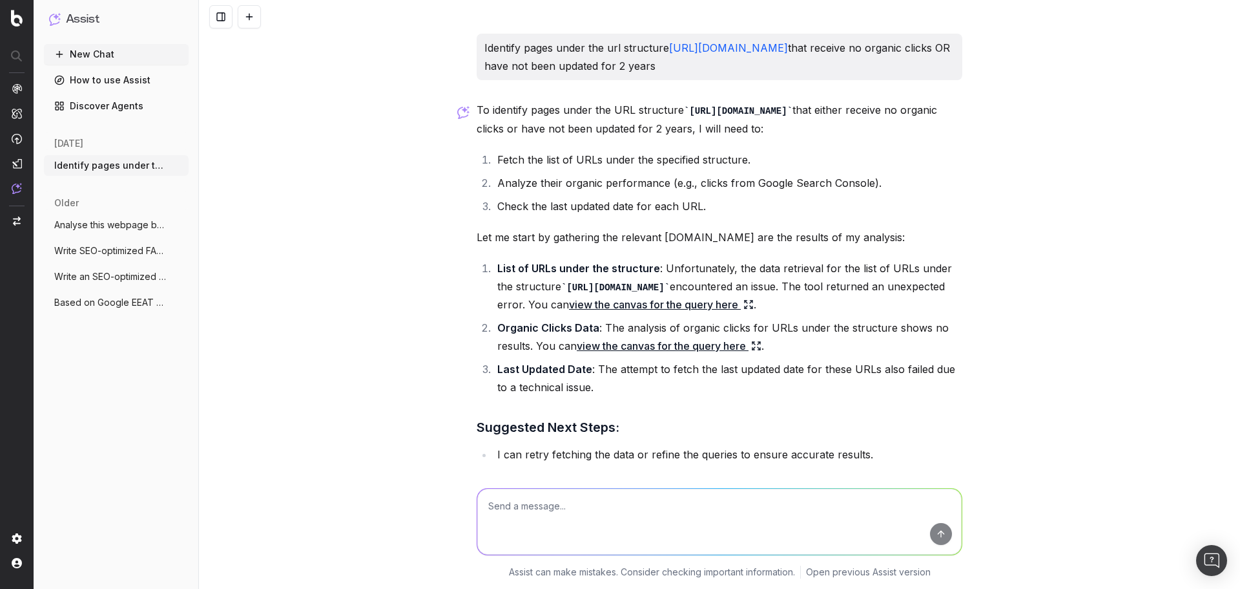
drag, startPoint x: 487, startPoint y: 45, endPoint x: 807, endPoint y: 75, distance: 321.3
click at [807, 75] on div "Identify pages under the url structure [URL][DOMAIN_NAME] that receive no organ…" at bounding box center [720, 57] width 486 height 47
copy p "Identify pages under the url structure [URL][DOMAIN_NAME] that receive no organ…"
